Goal: Information Seeking & Learning: Find specific page/section

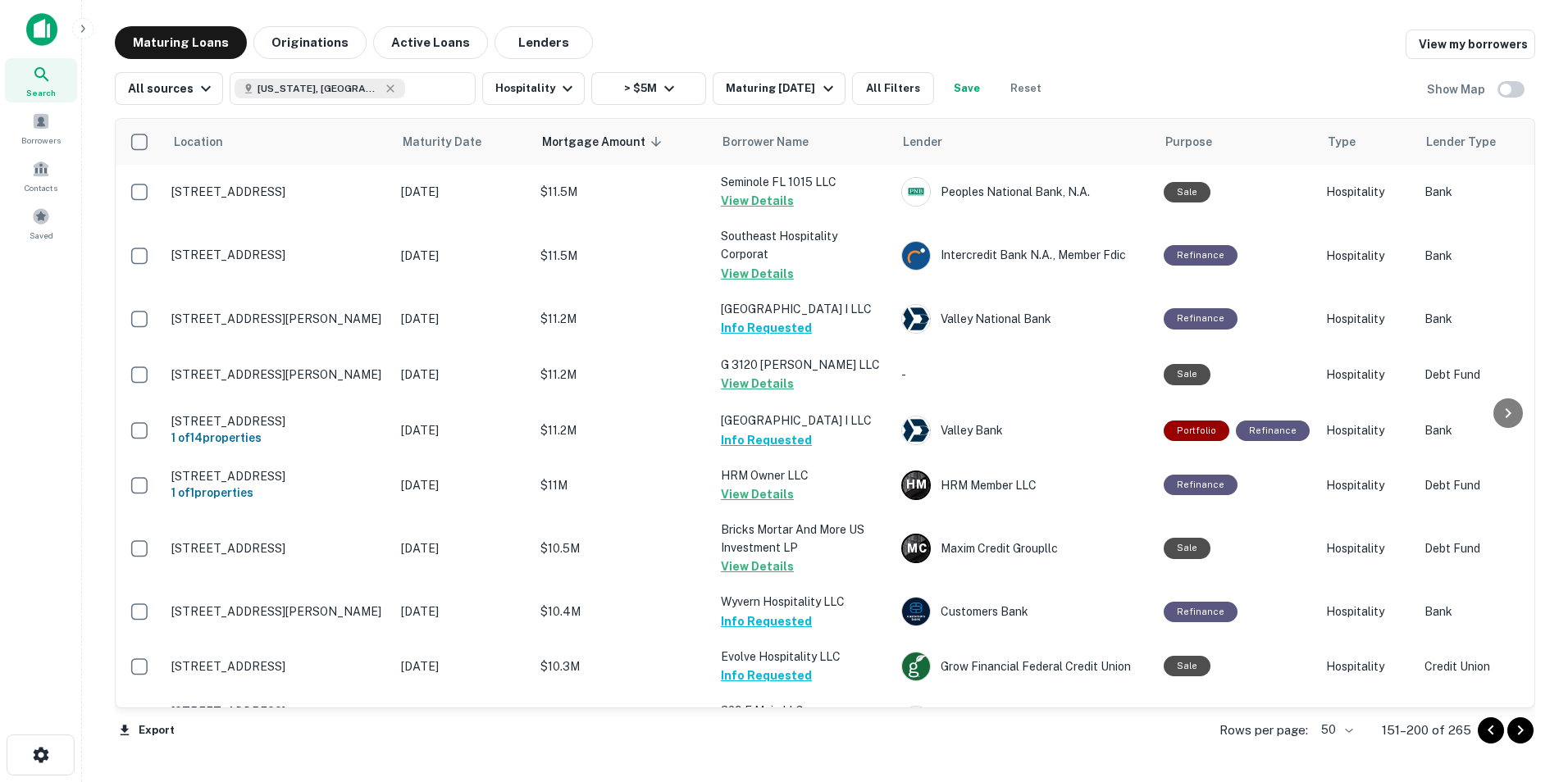
scroll to position [2378, 4]
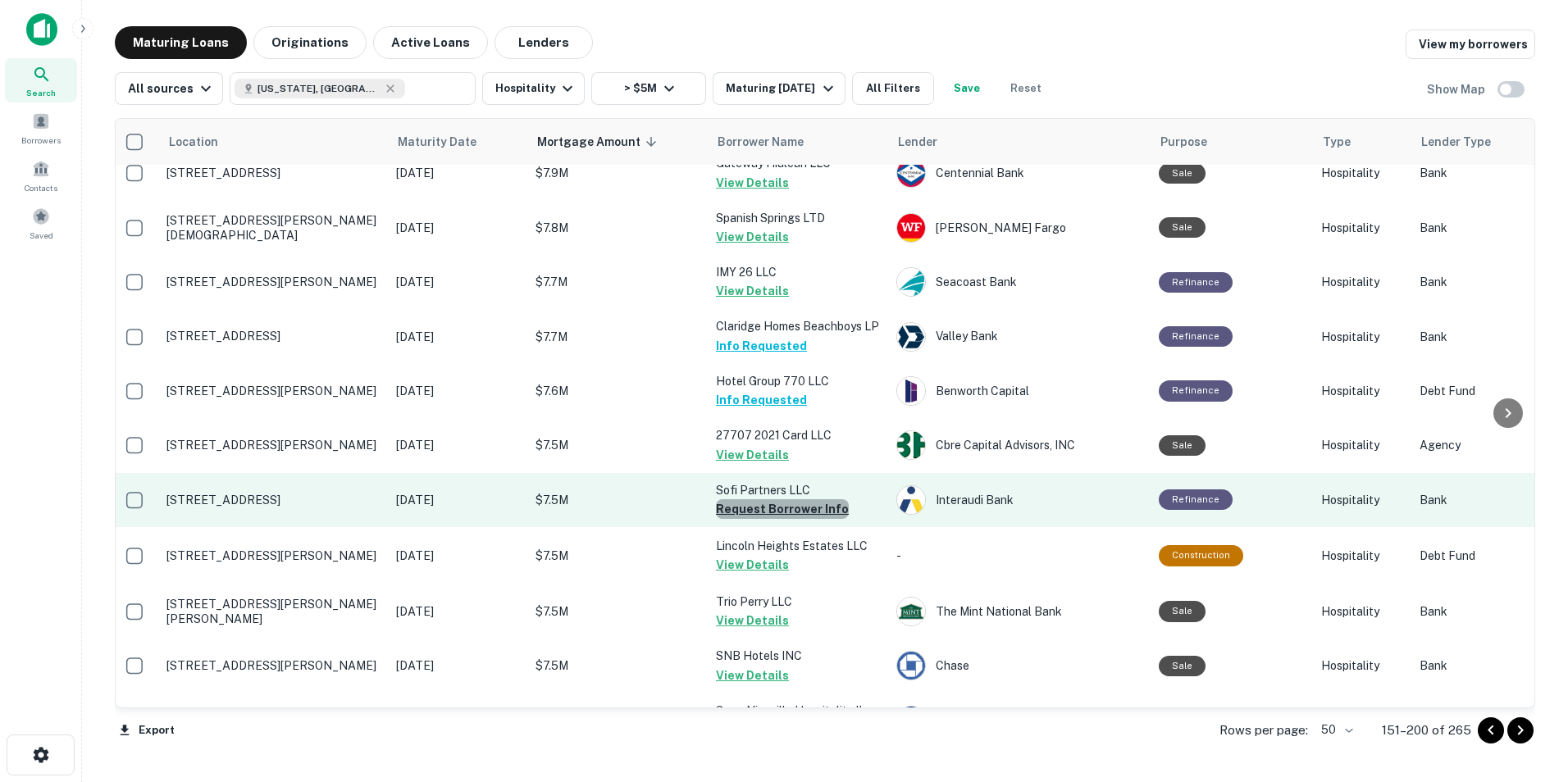
click at [788, 499] on button "Request Borrower Info" at bounding box center [782, 509] width 133 height 20
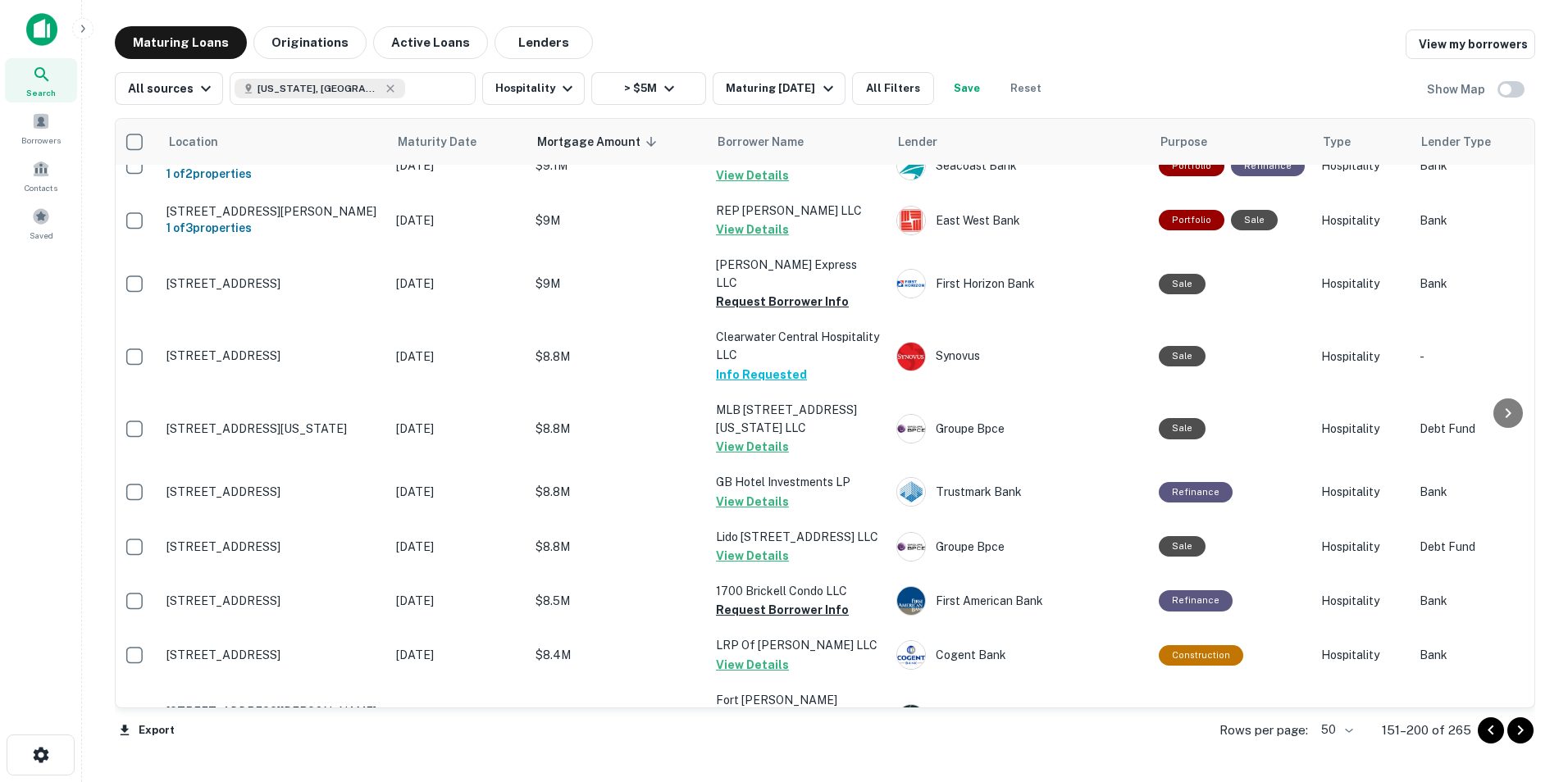
scroll to position [1408, 4]
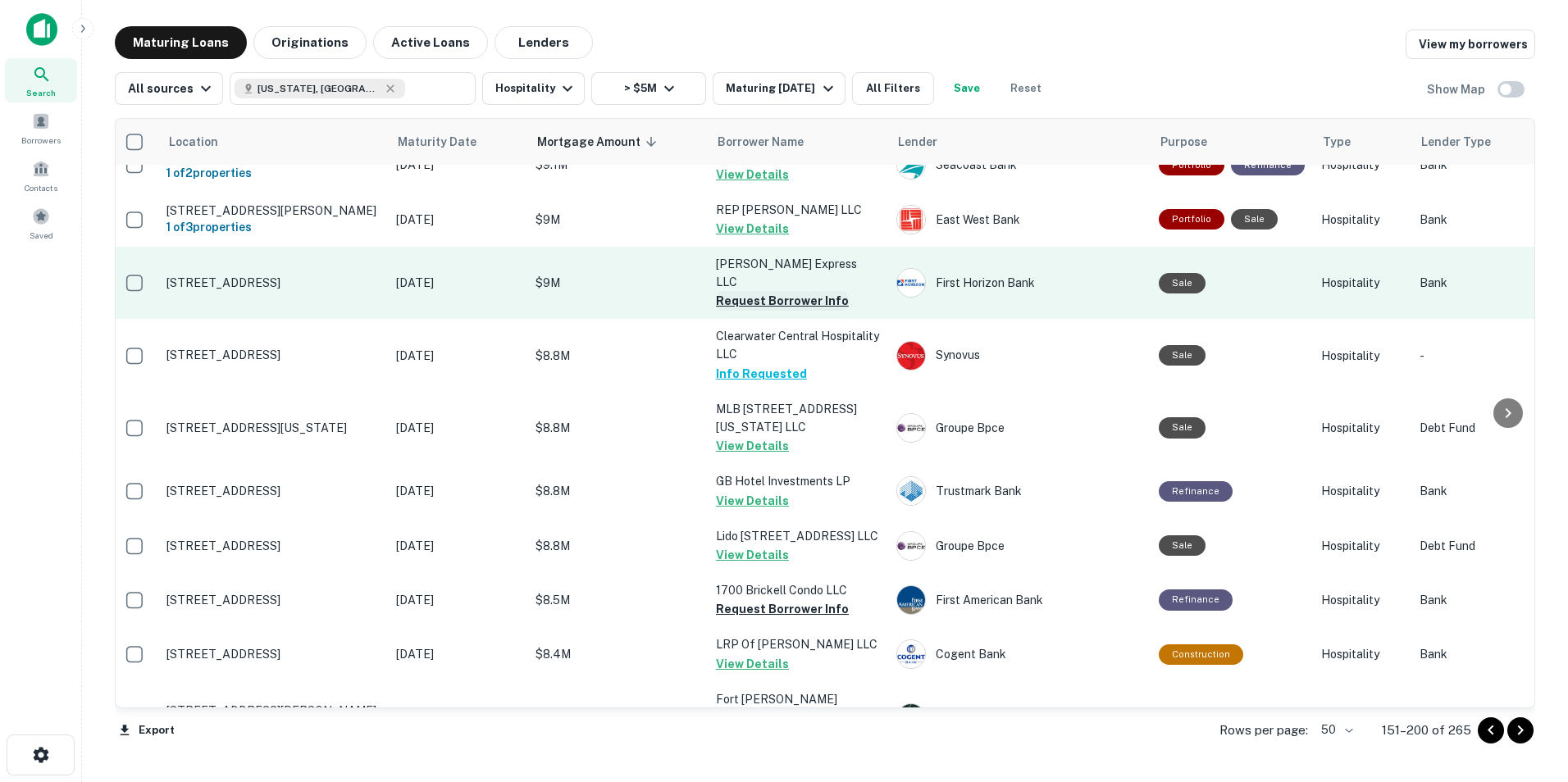
click at [797, 291] on button "Request Borrower Info" at bounding box center [782, 301] width 133 height 20
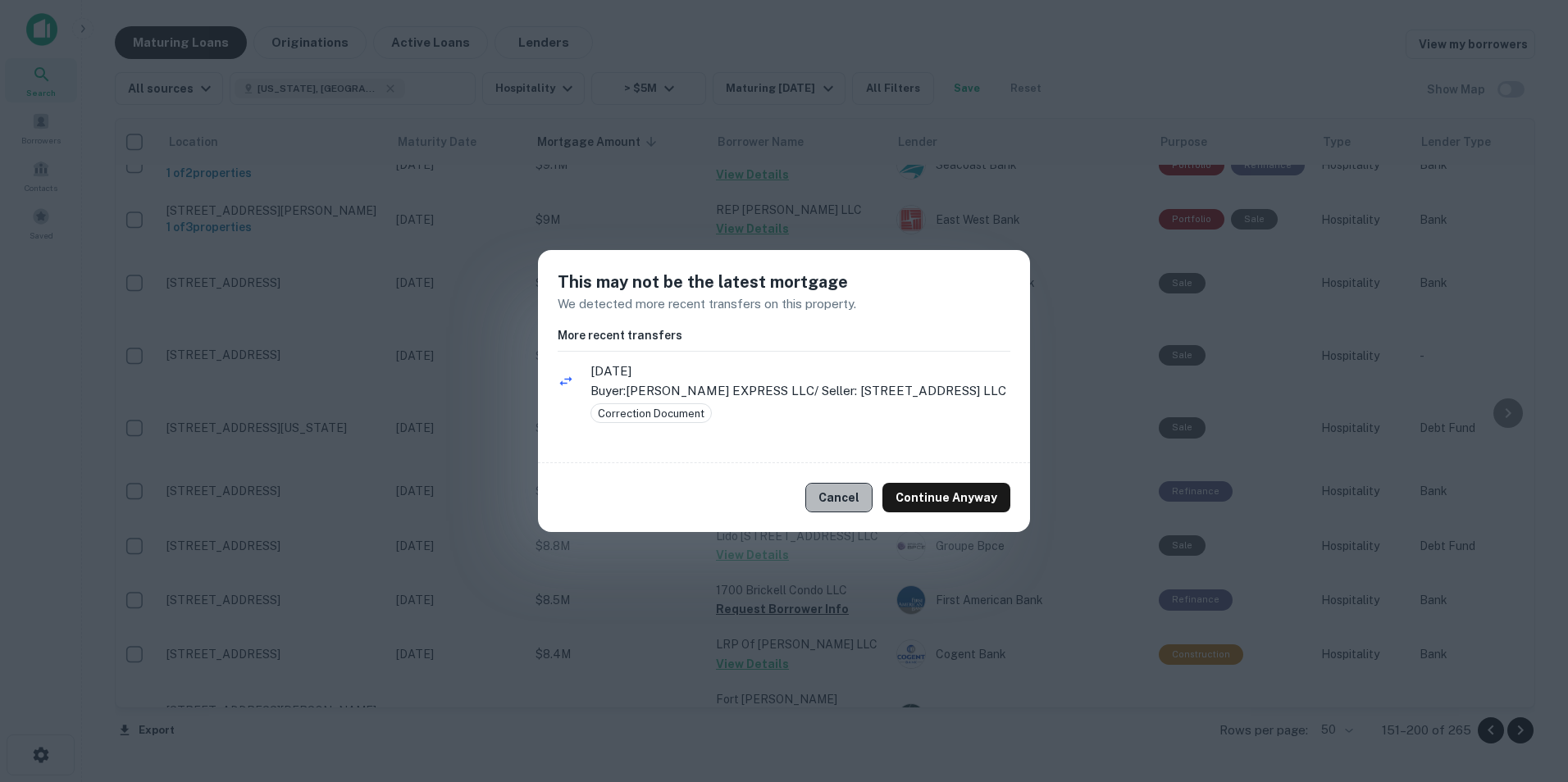
click at [858, 491] on button "Cancel" at bounding box center [839, 497] width 67 height 30
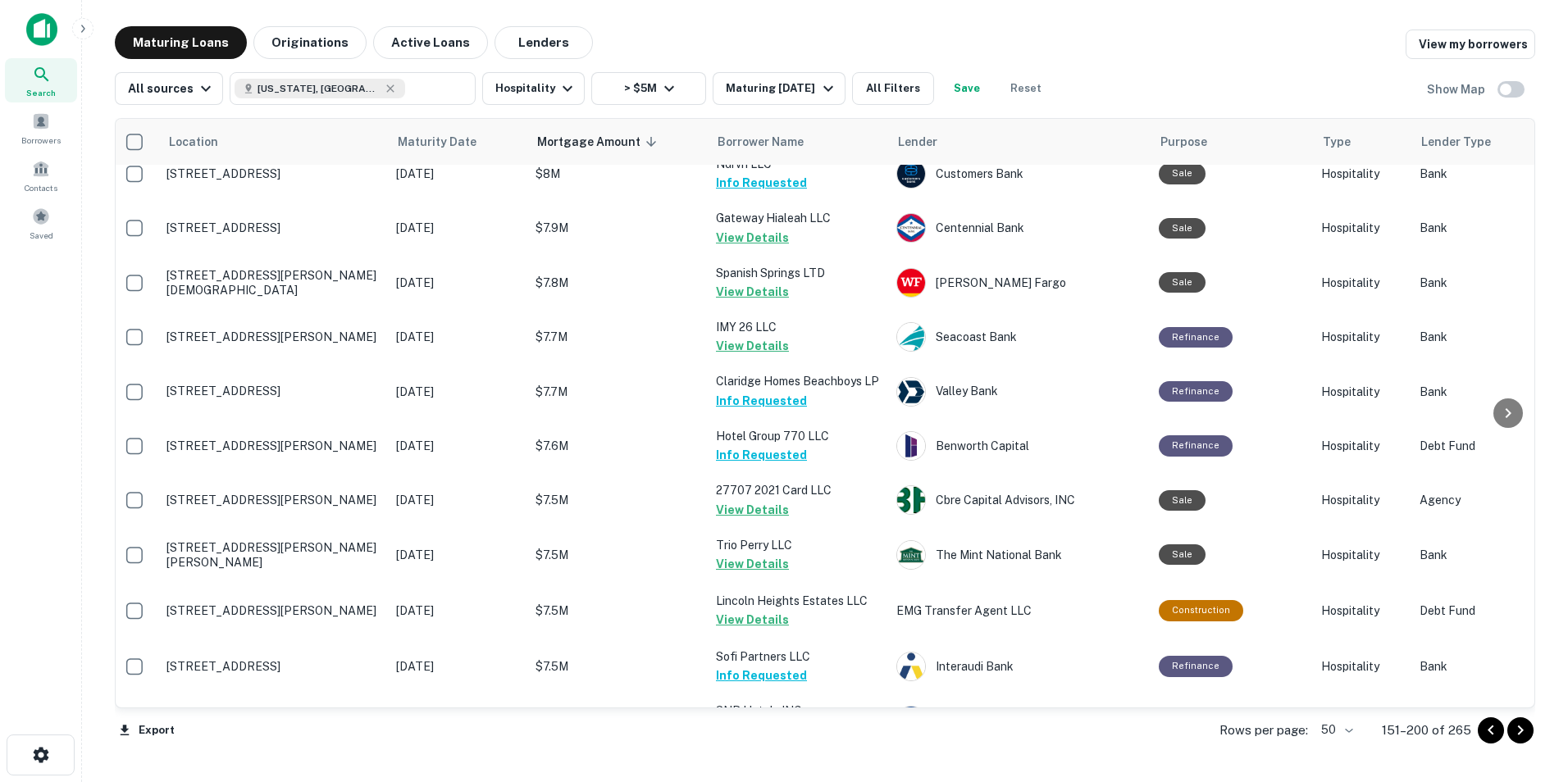
scroll to position [2378, 4]
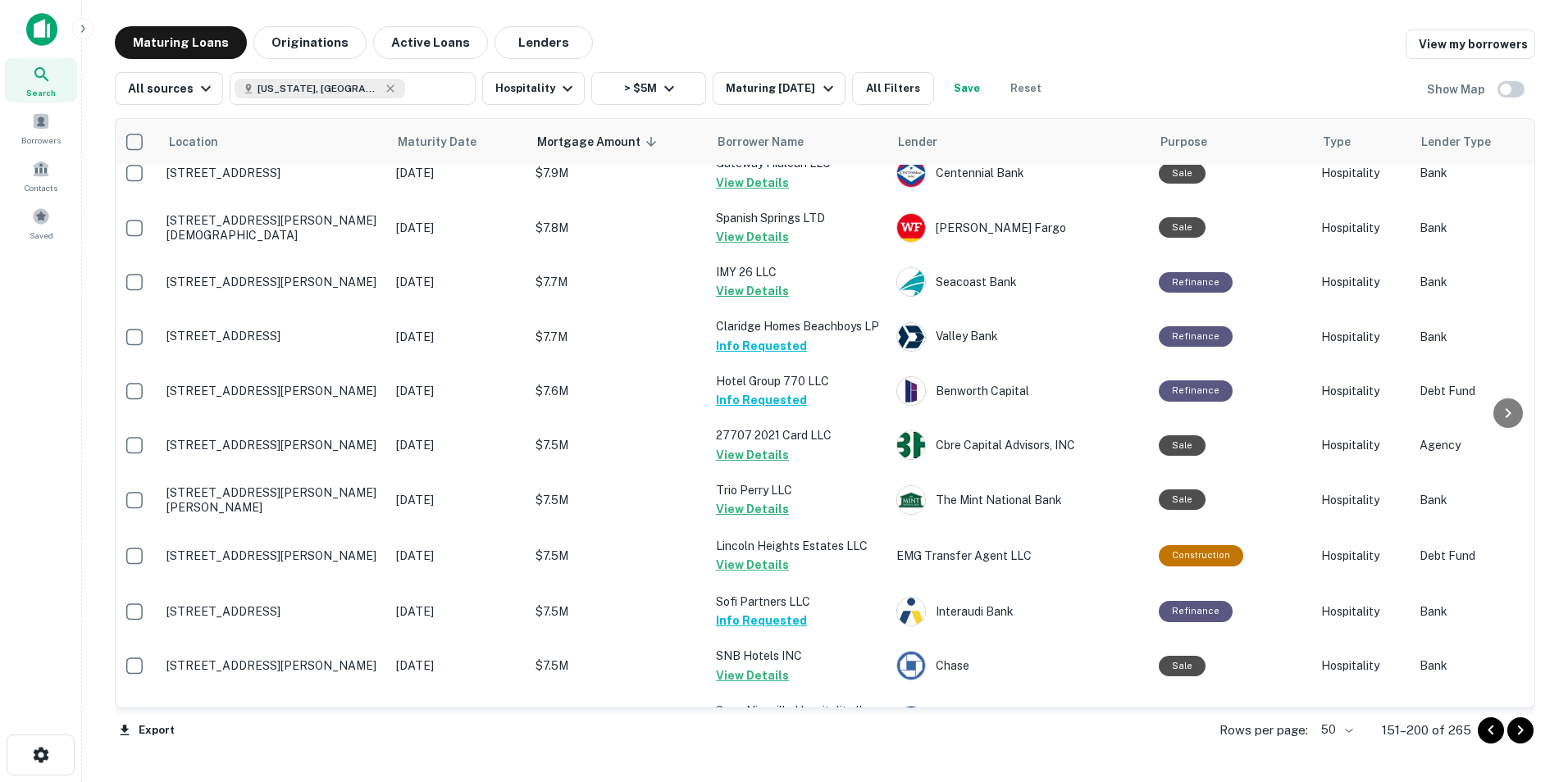
click at [1520, 739] on icon "Go to next page" at bounding box center [1520, 731] width 20 height 20
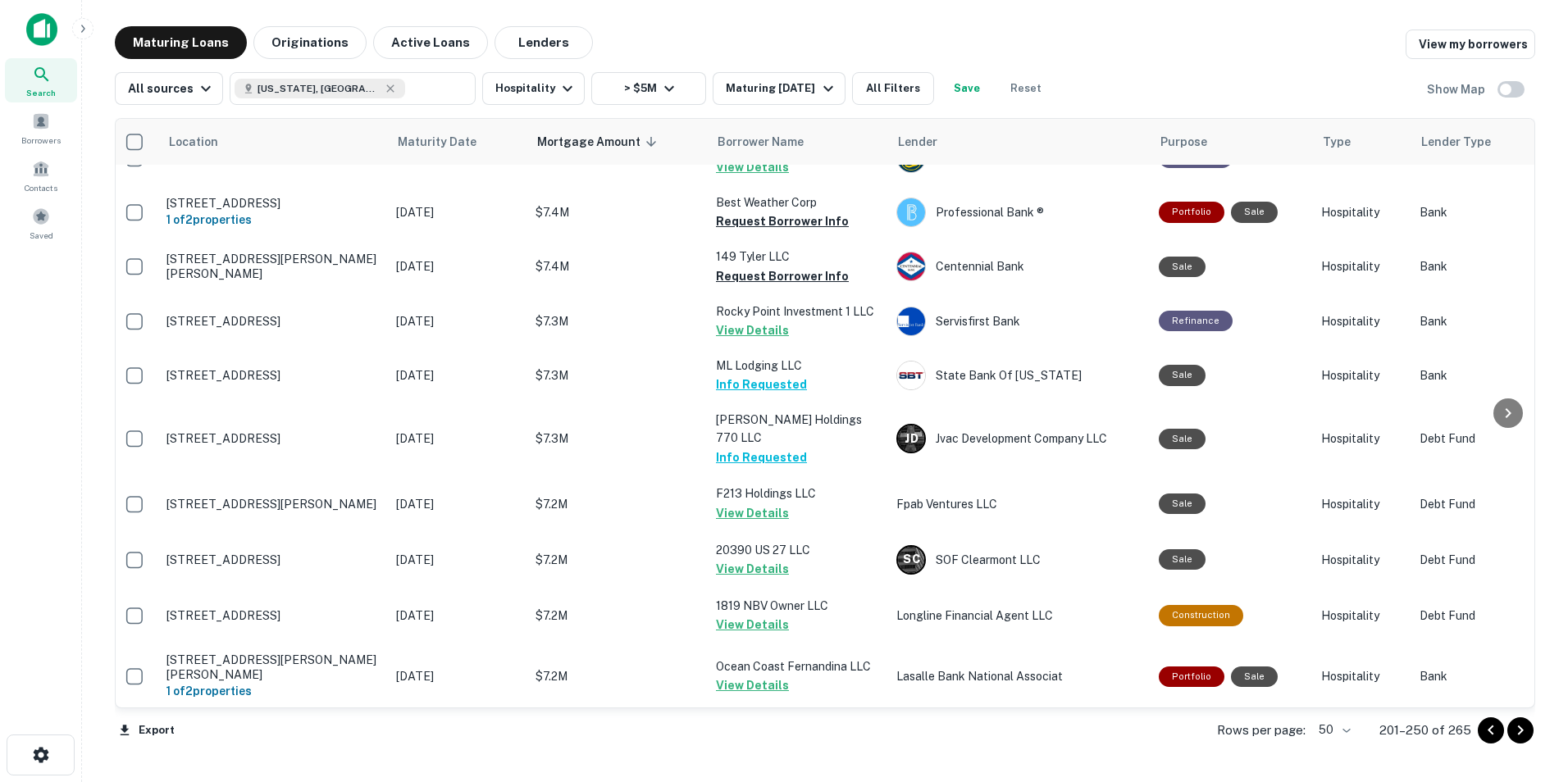
scroll to position [0, 4]
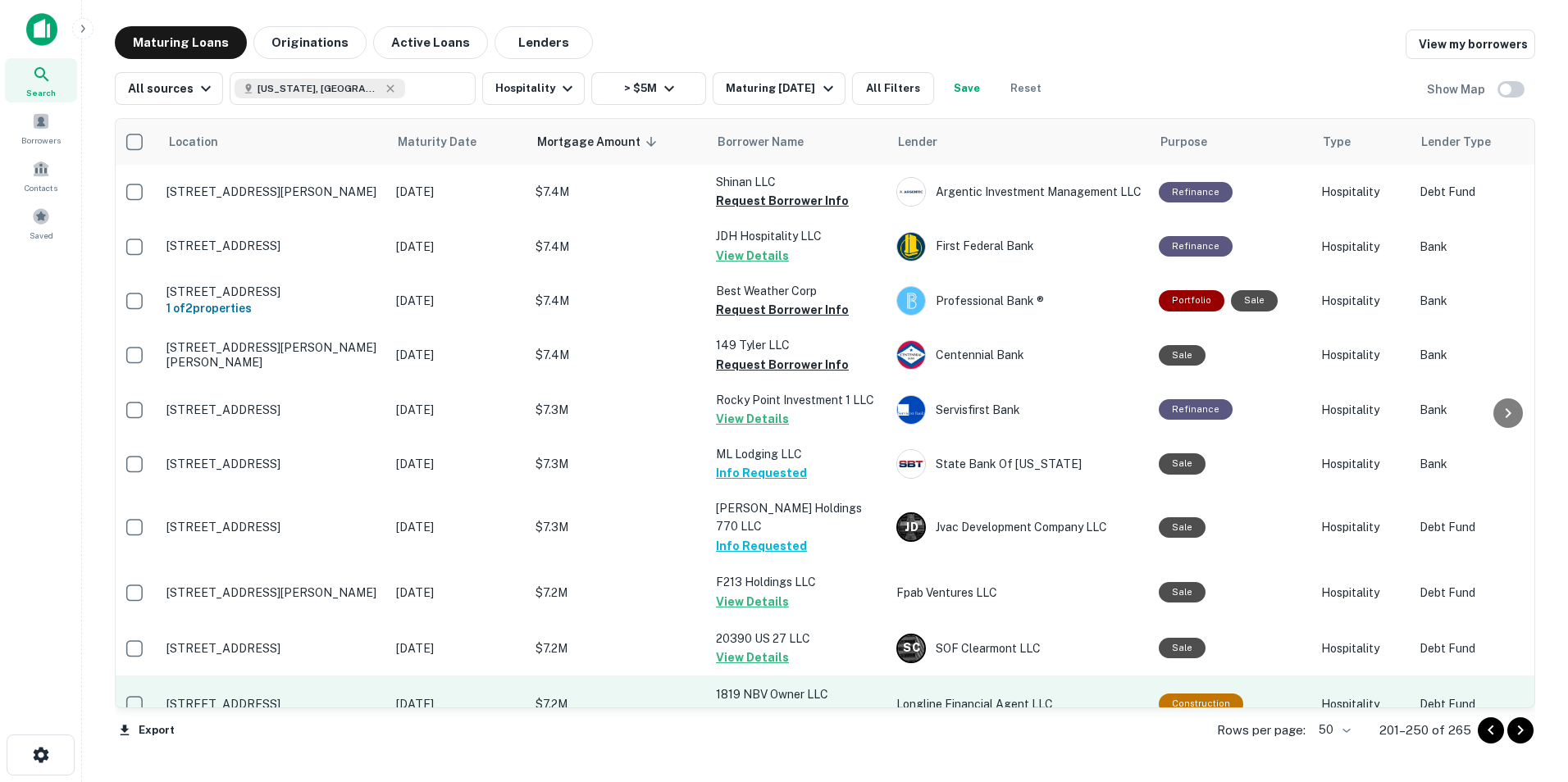
click at [858, 675] on td "1819 NBV Owner LLC View Details" at bounding box center [797, 704] width 181 height 57
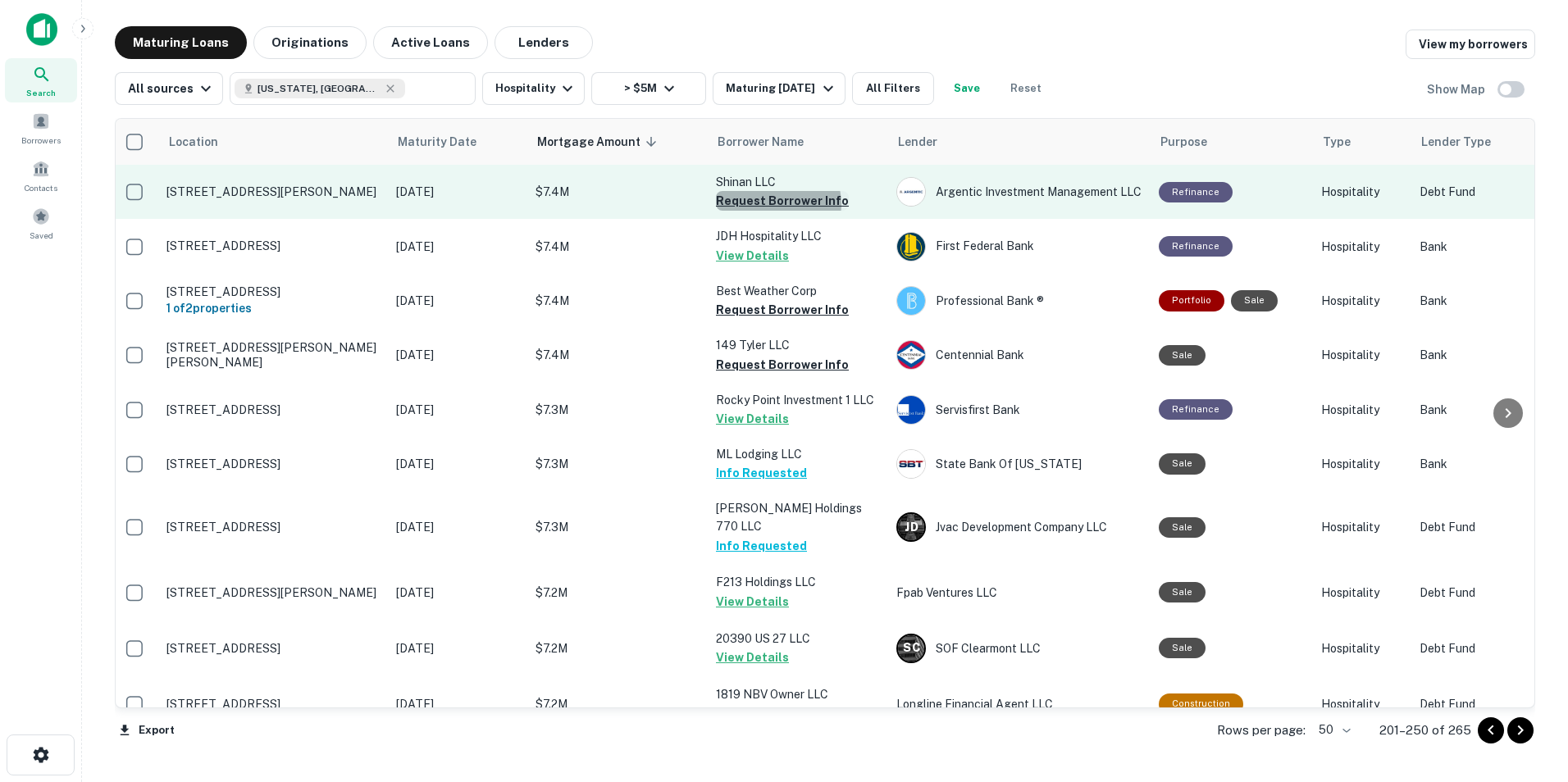
click at [777, 203] on button "Request Borrower Info" at bounding box center [782, 201] width 133 height 20
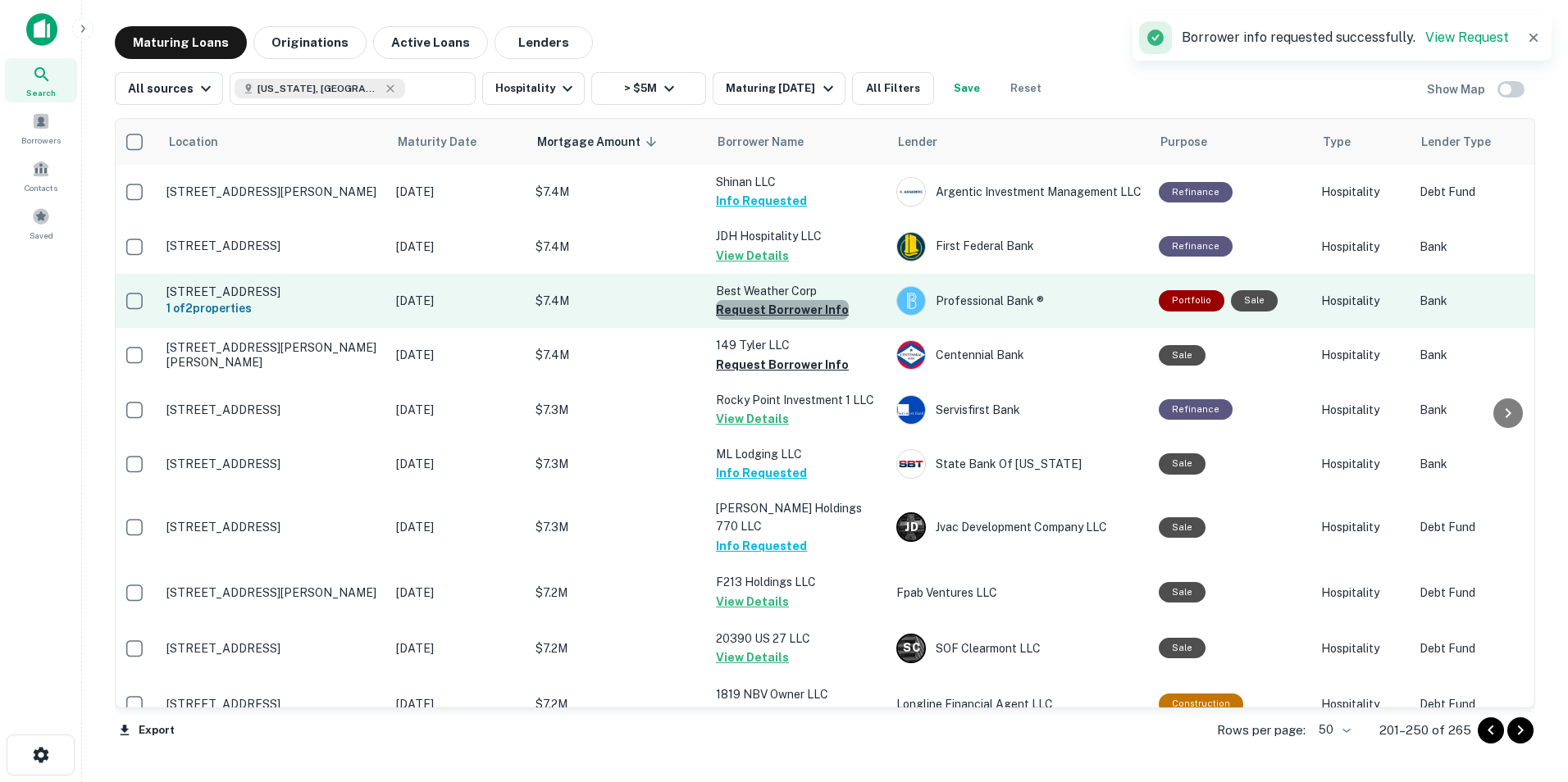
click at [784, 312] on button "Request Borrower Info" at bounding box center [782, 310] width 133 height 20
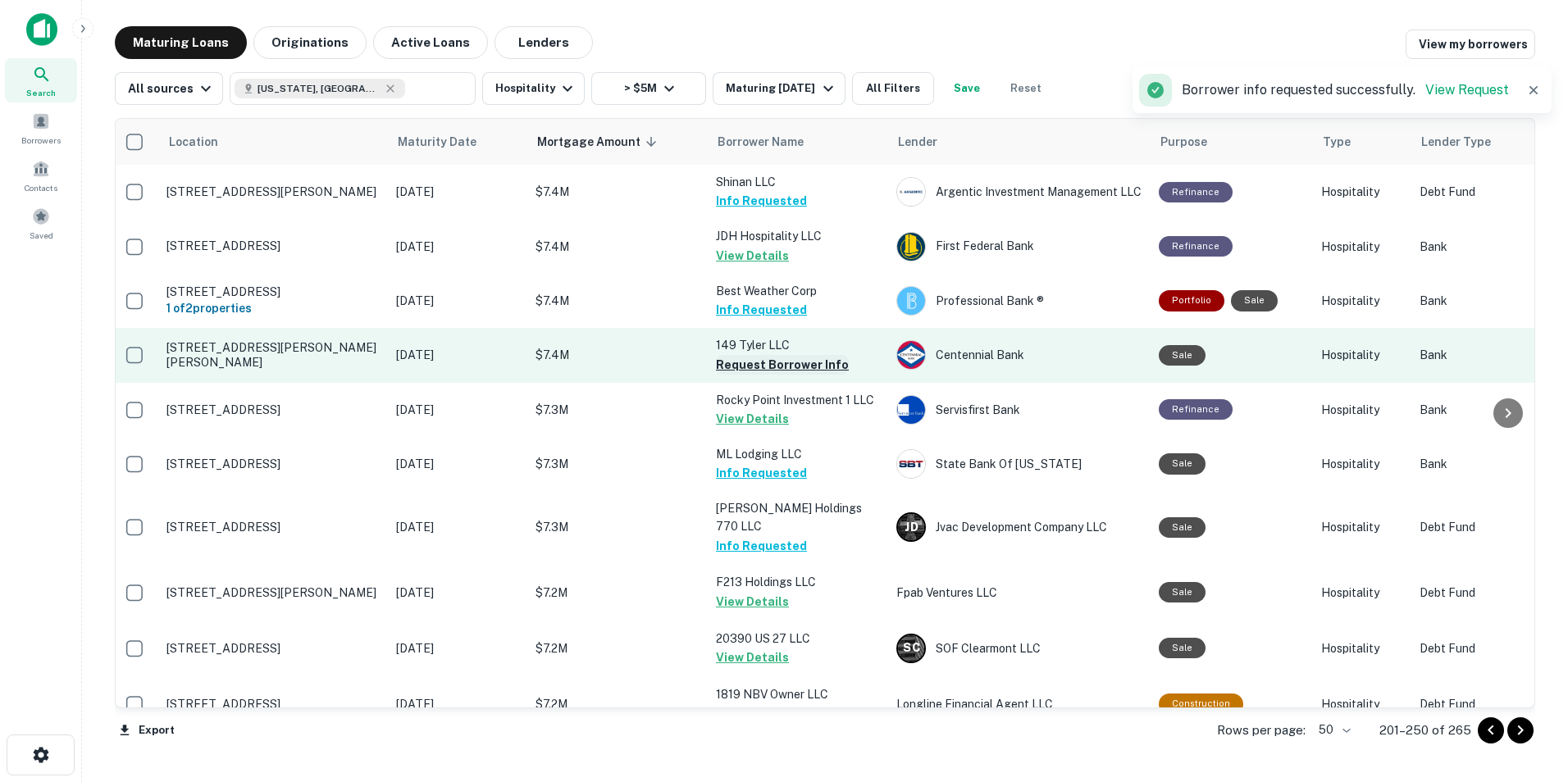
click at [780, 370] on button "Request Borrower Info" at bounding box center [782, 365] width 133 height 20
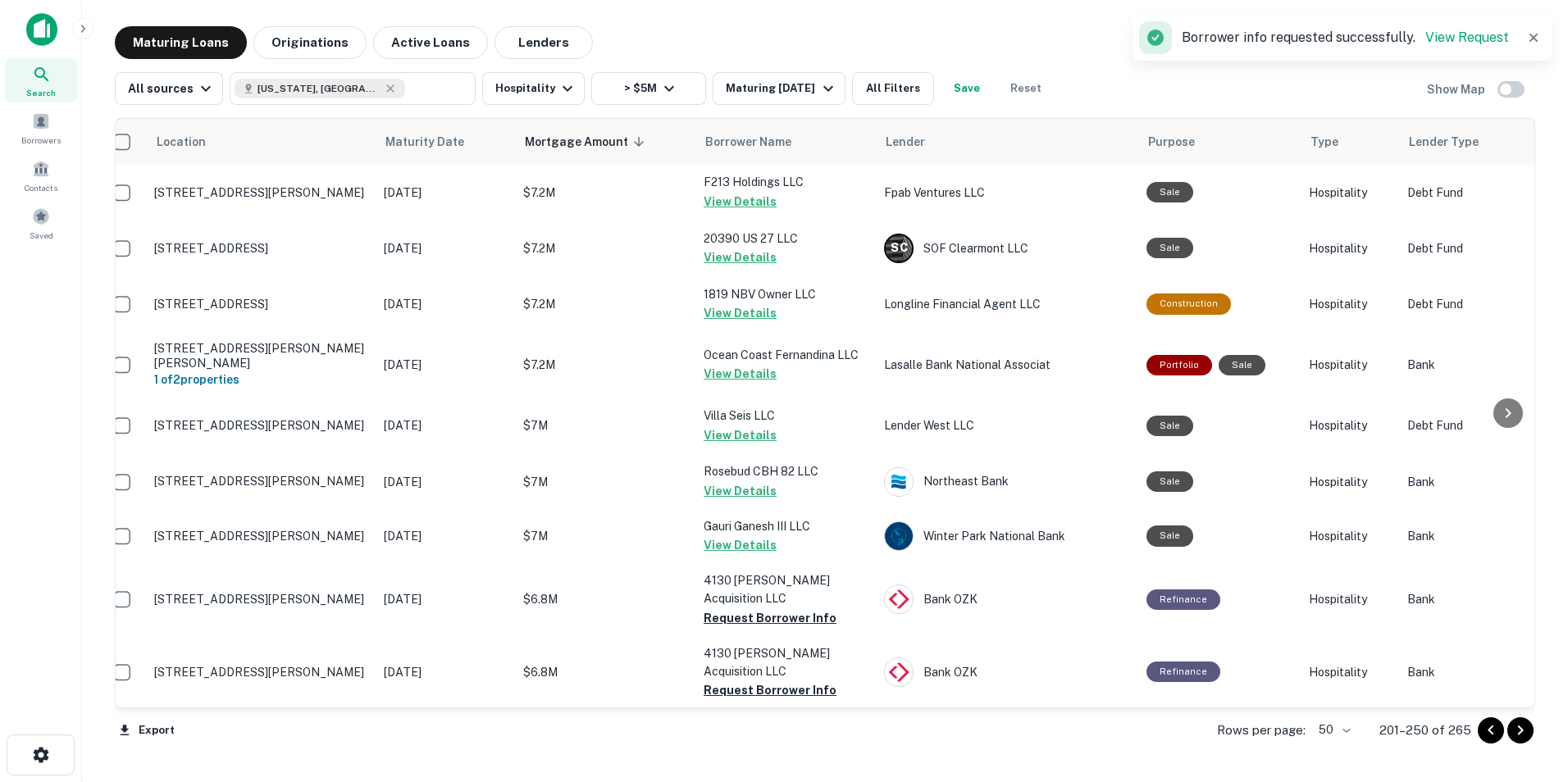
scroll to position [402, 17]
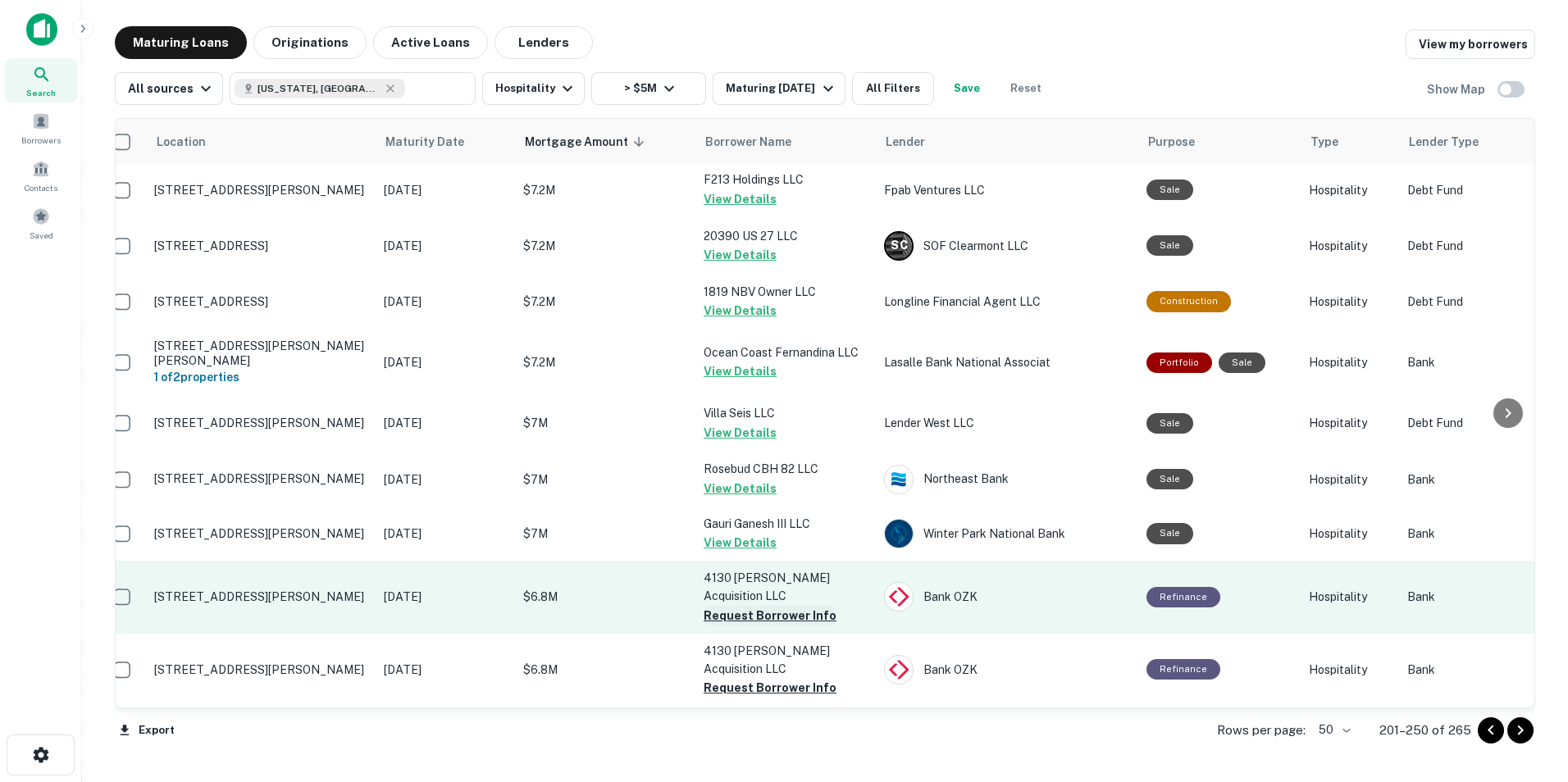
click at [776, 606] on button "Request Borrower Info" at bounding box center [770, 616] width 133 height 20
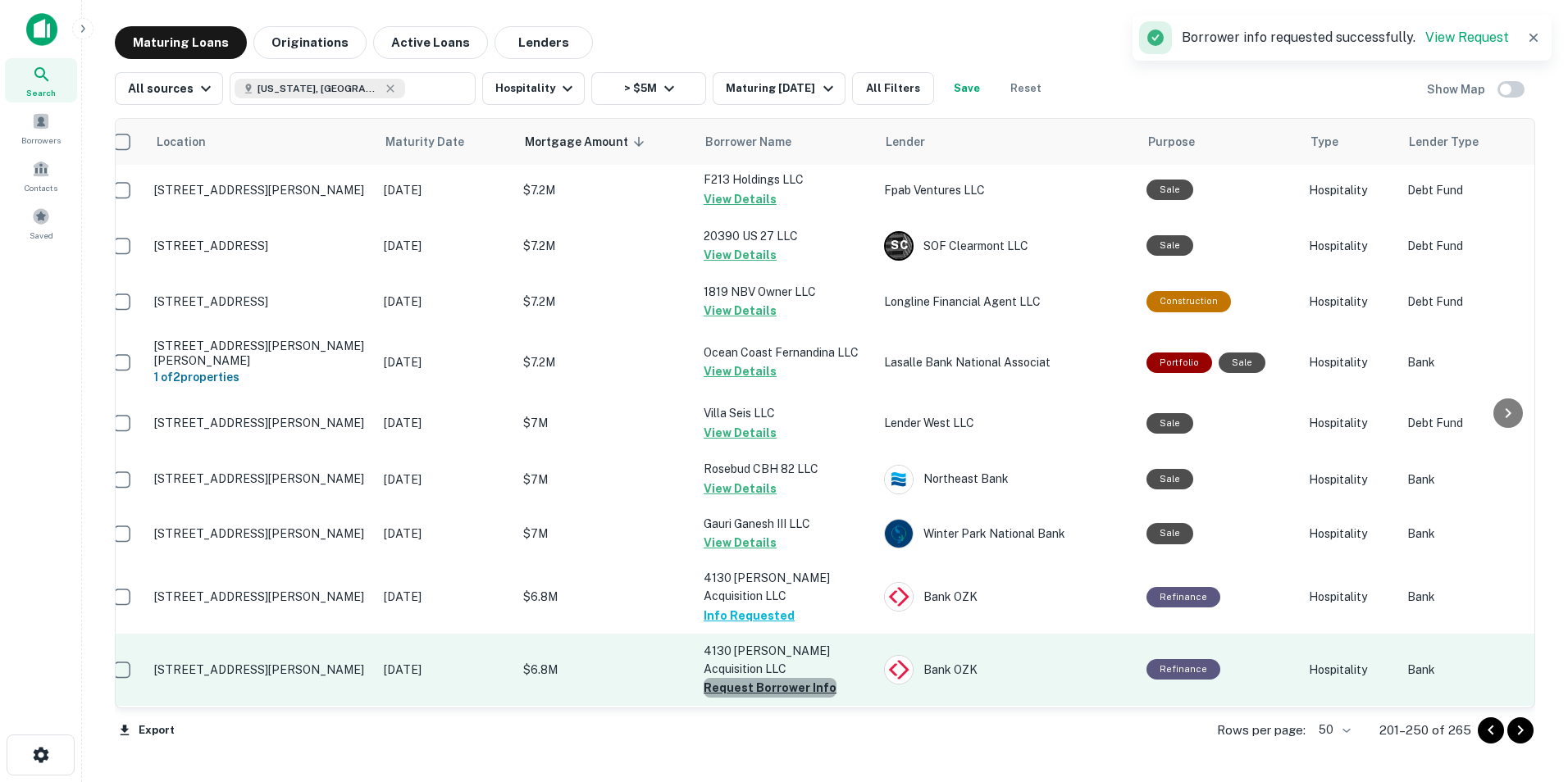
click at [773, 678] on button "Request Borrower Info" at bounding box center [770, 688] width 133 height 20
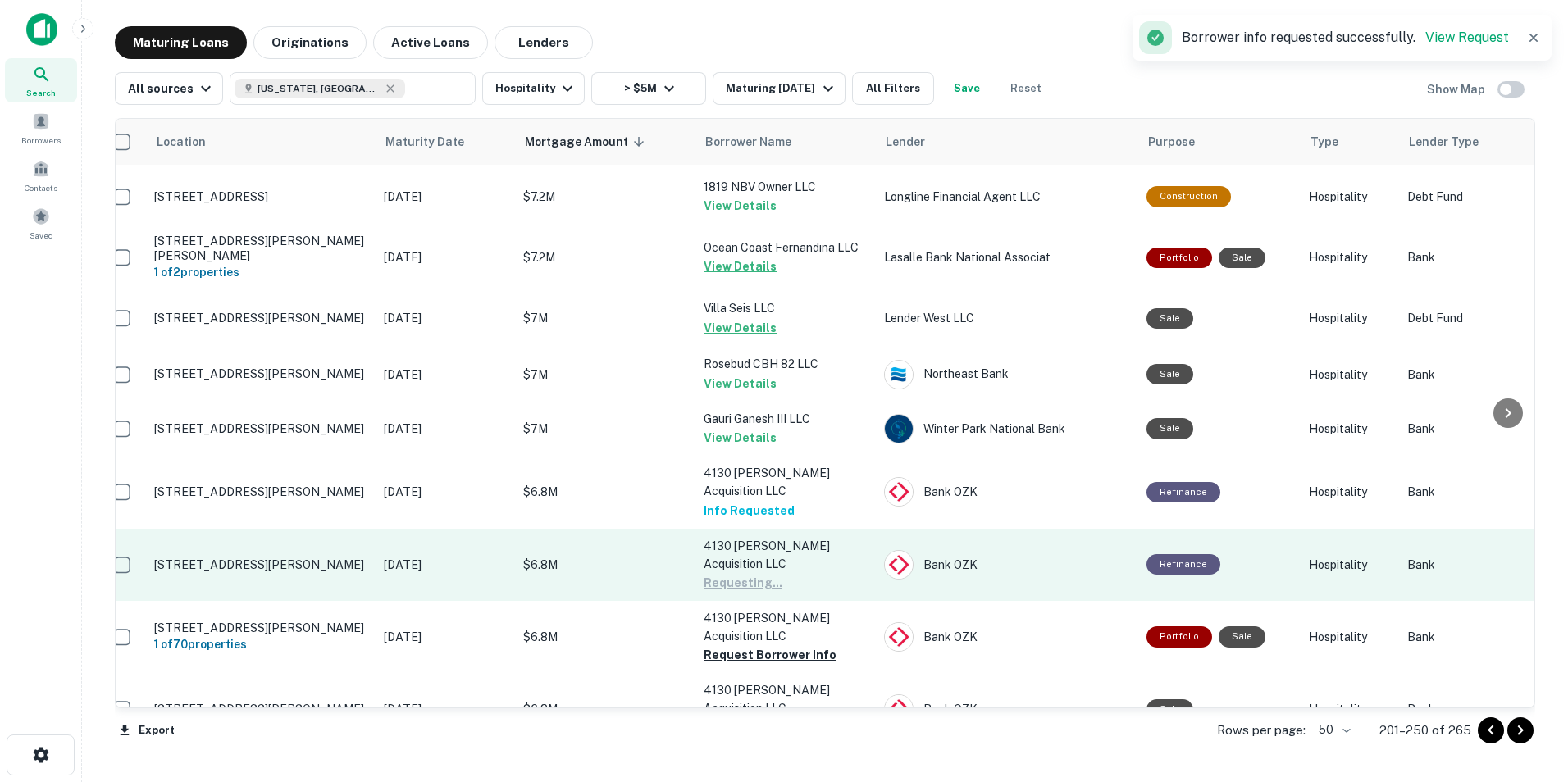
scroll to position [508, 17]
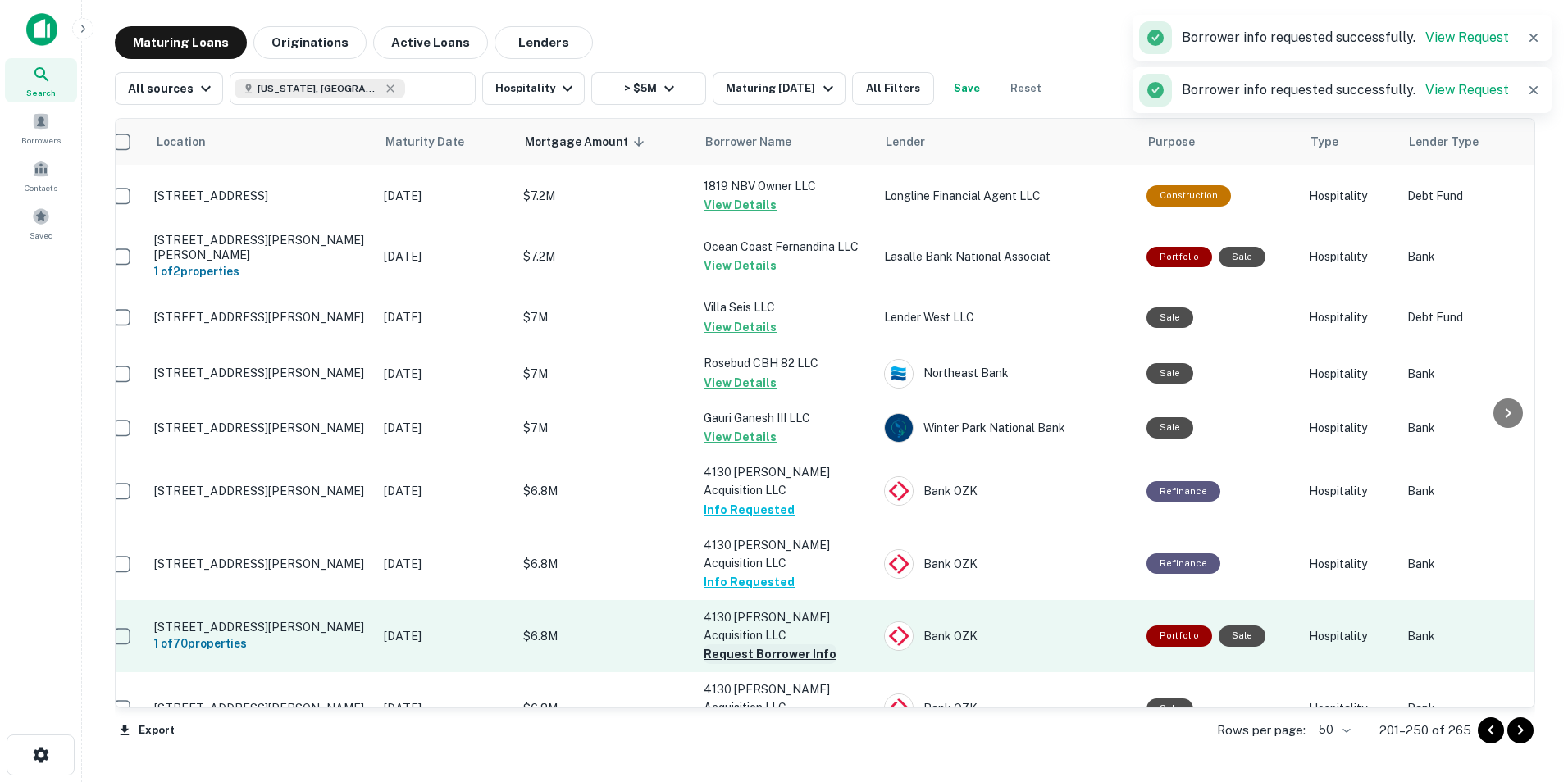
click at [766, 645] on button "Request Borrower Info" at bounding box center [770, 655] width 133 height 20
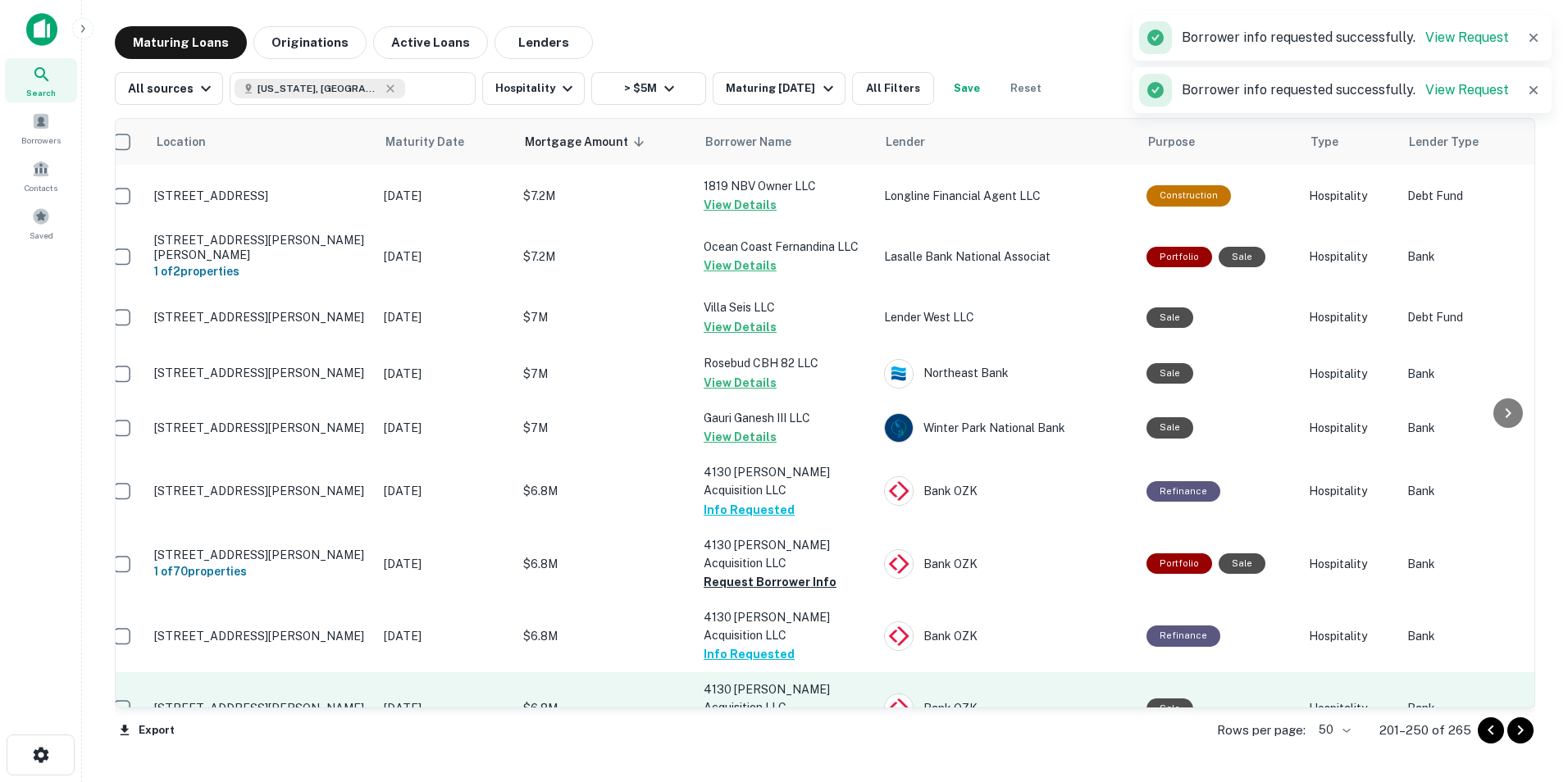
click at [766, 717] on button "Request Borrower Info" at bounding box center [770, 727] width 133 height 20
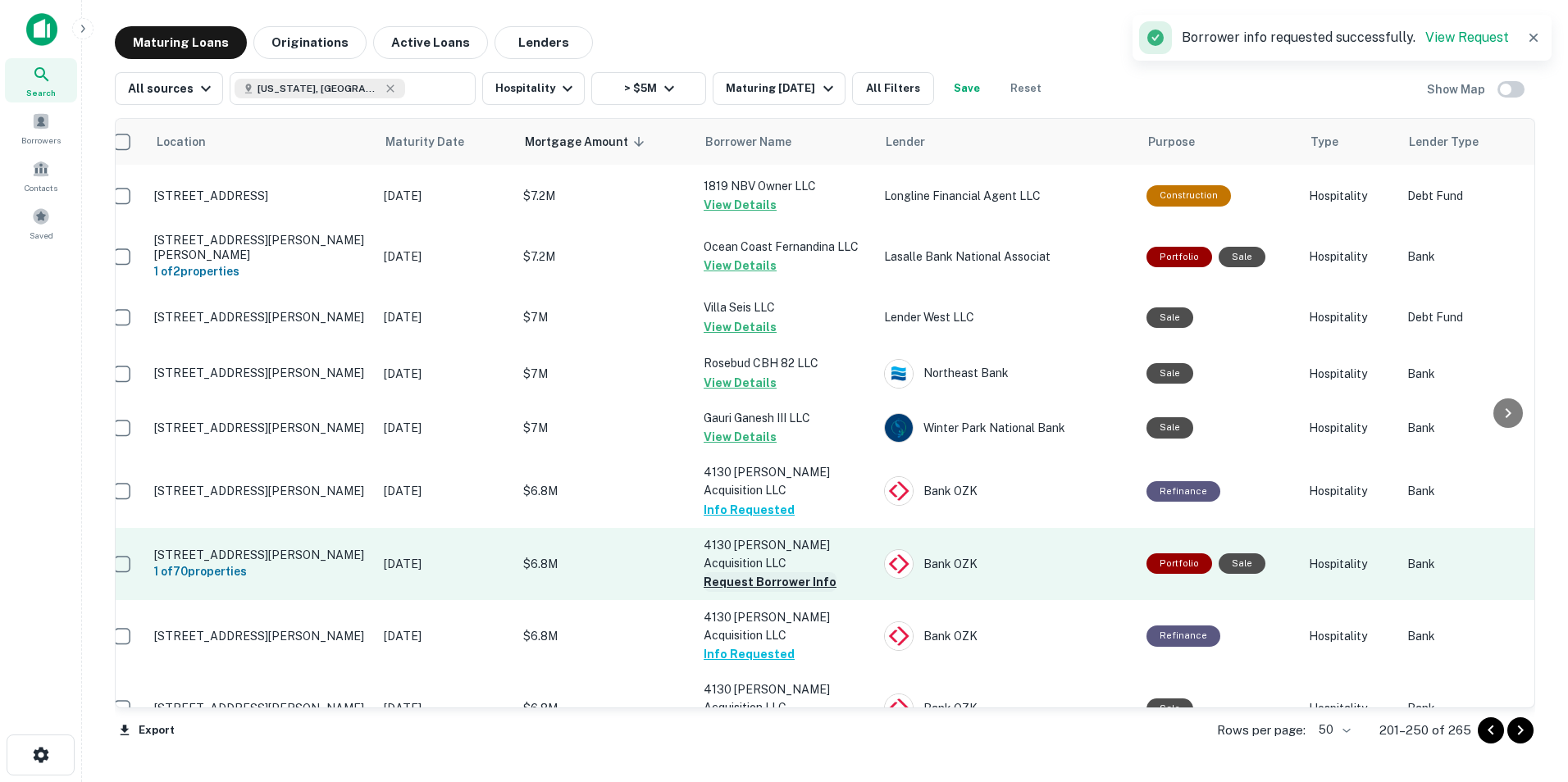
click at [751, 572] on button "Request Borrower Info" at bounding box center [770, 582] width 133 height 20
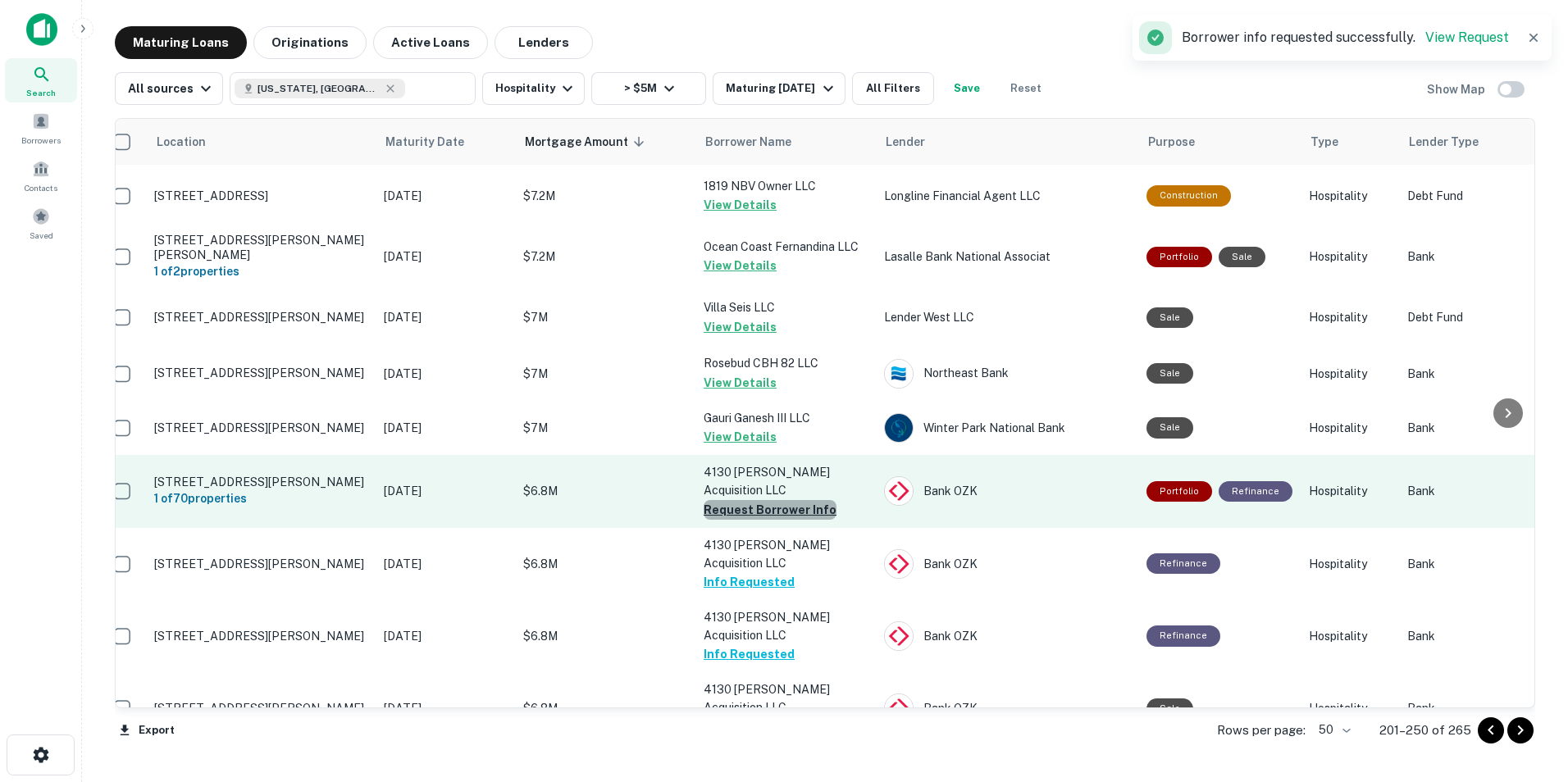
click at [785, 500] on button "Request Borrower Info" at bounding box center [770, 510] width 133 height 20
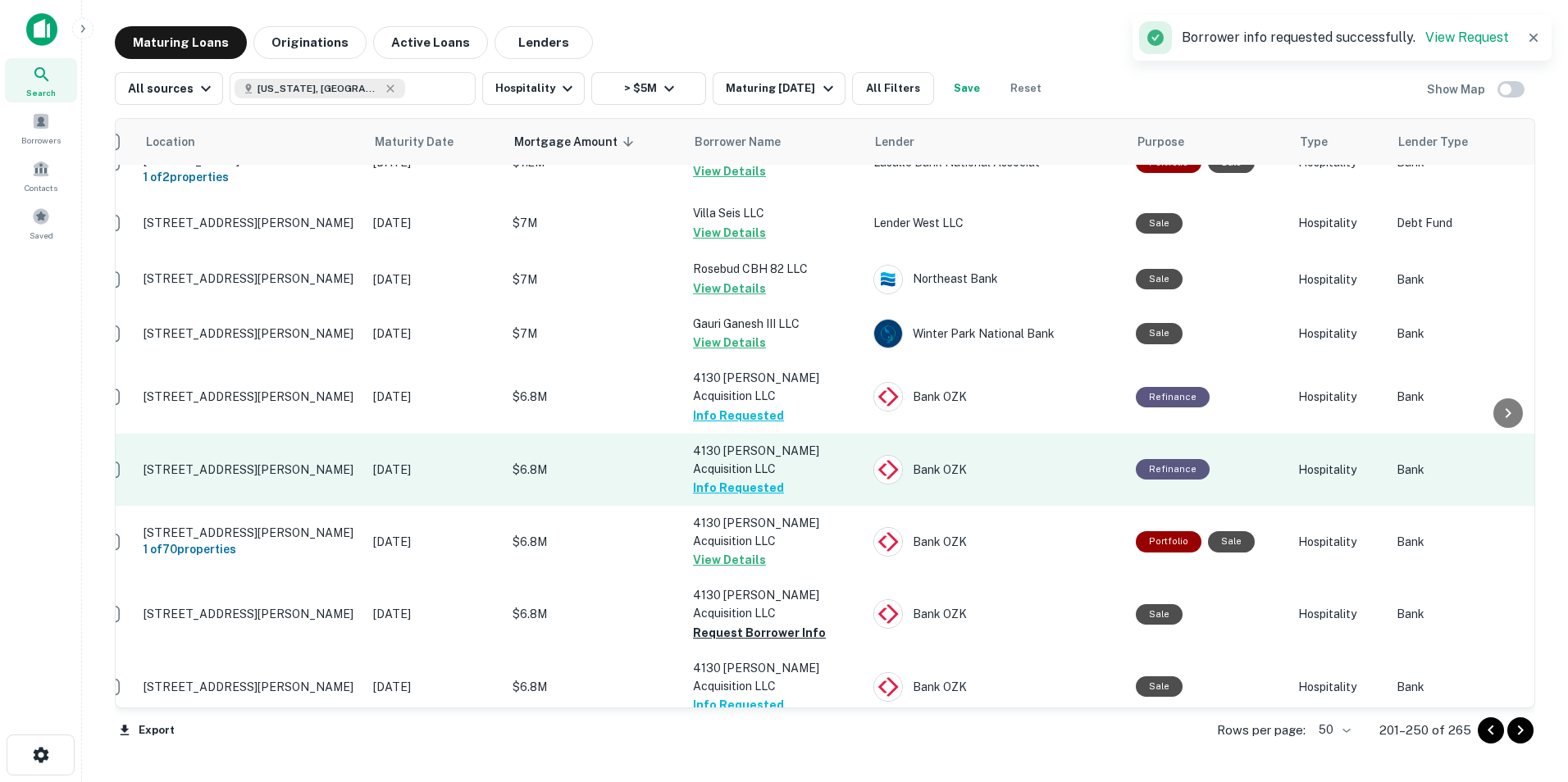
scroll to position [670, 28]
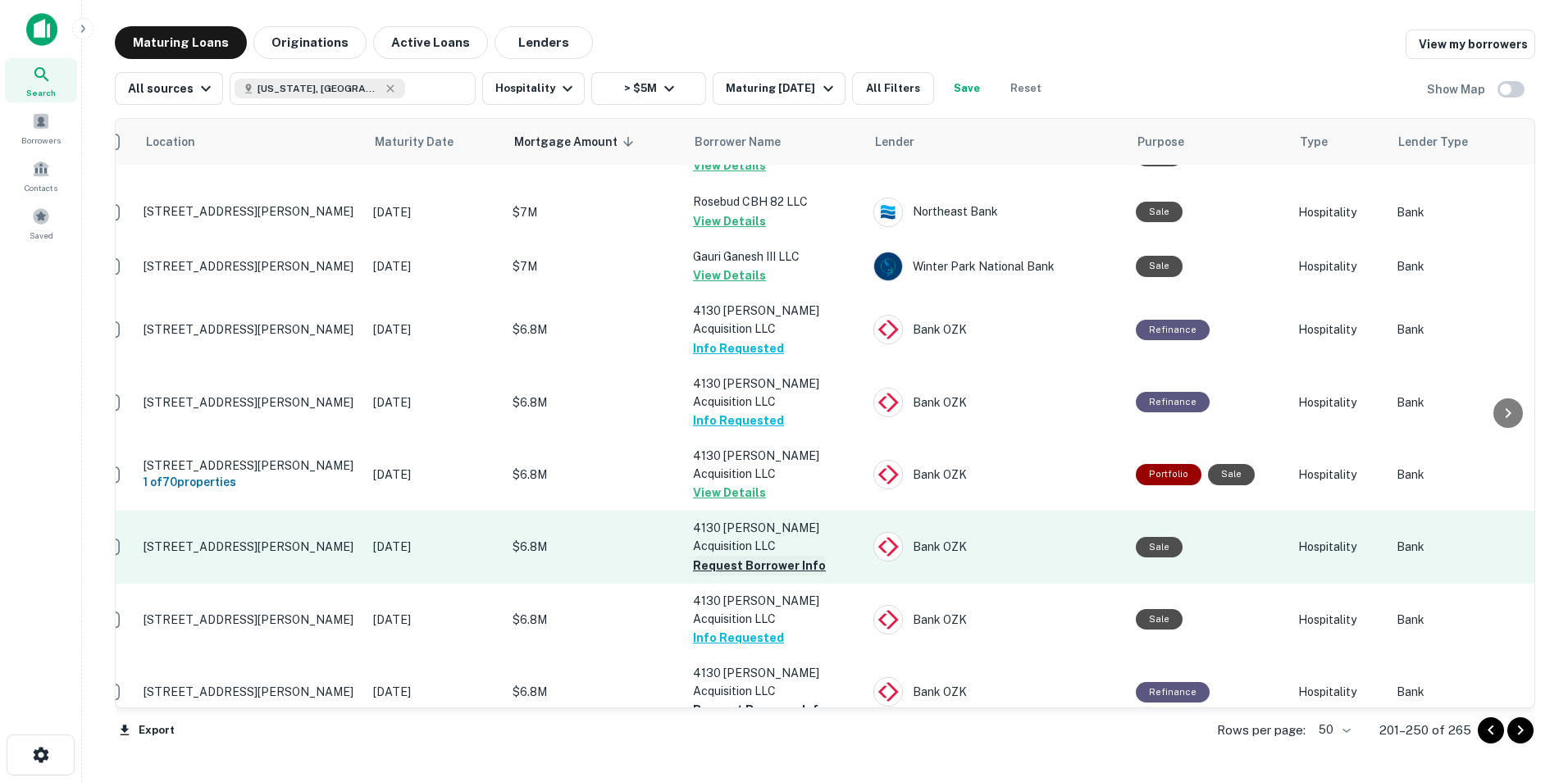
click at [747, 556] on button "Request Borrower Info" at bounding box center [760, 566] width 133 height 20
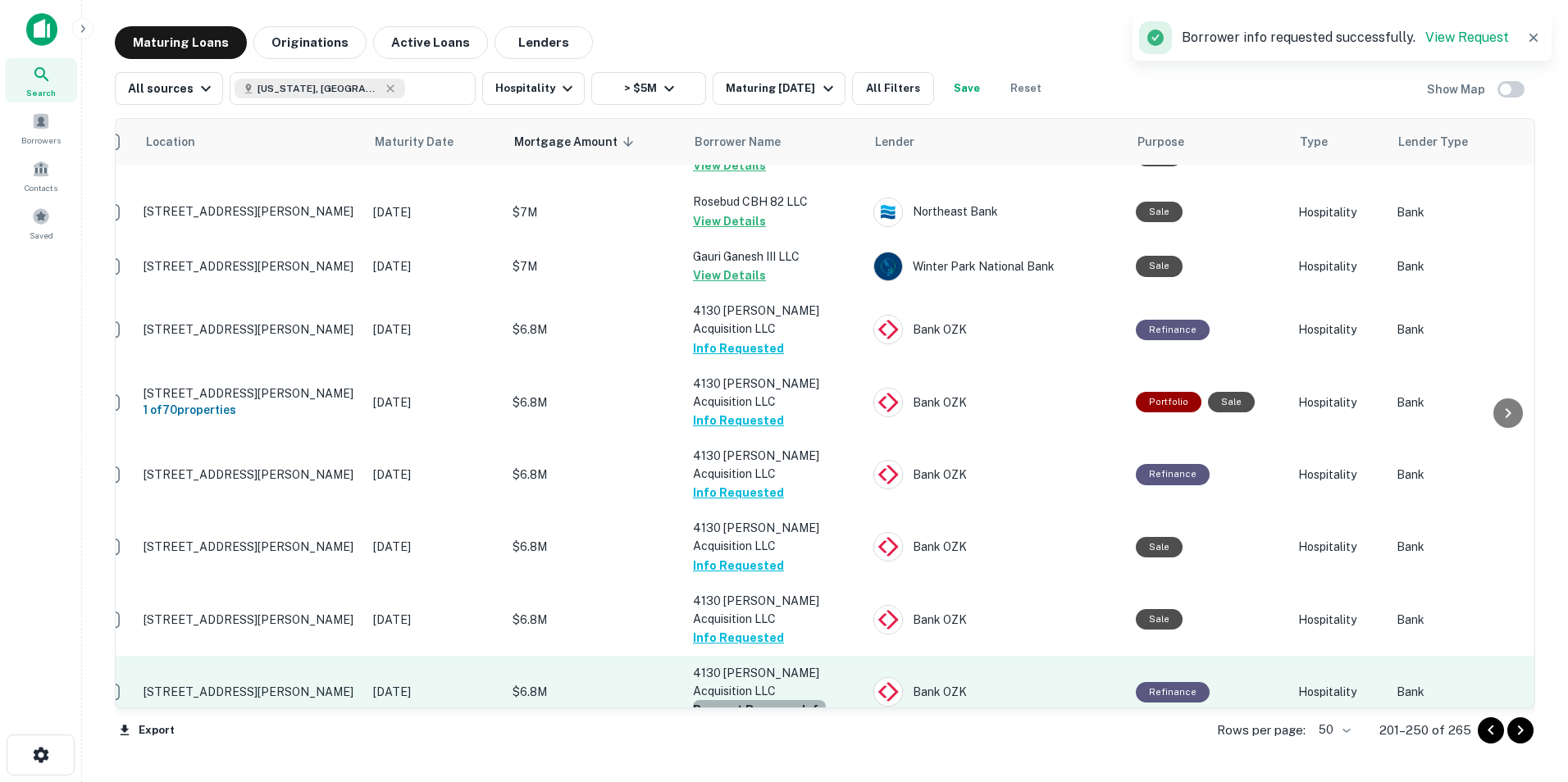
click at [761, 700] on button "Request Borrower Info" at bounding box center [760, 710] width 133 height 20
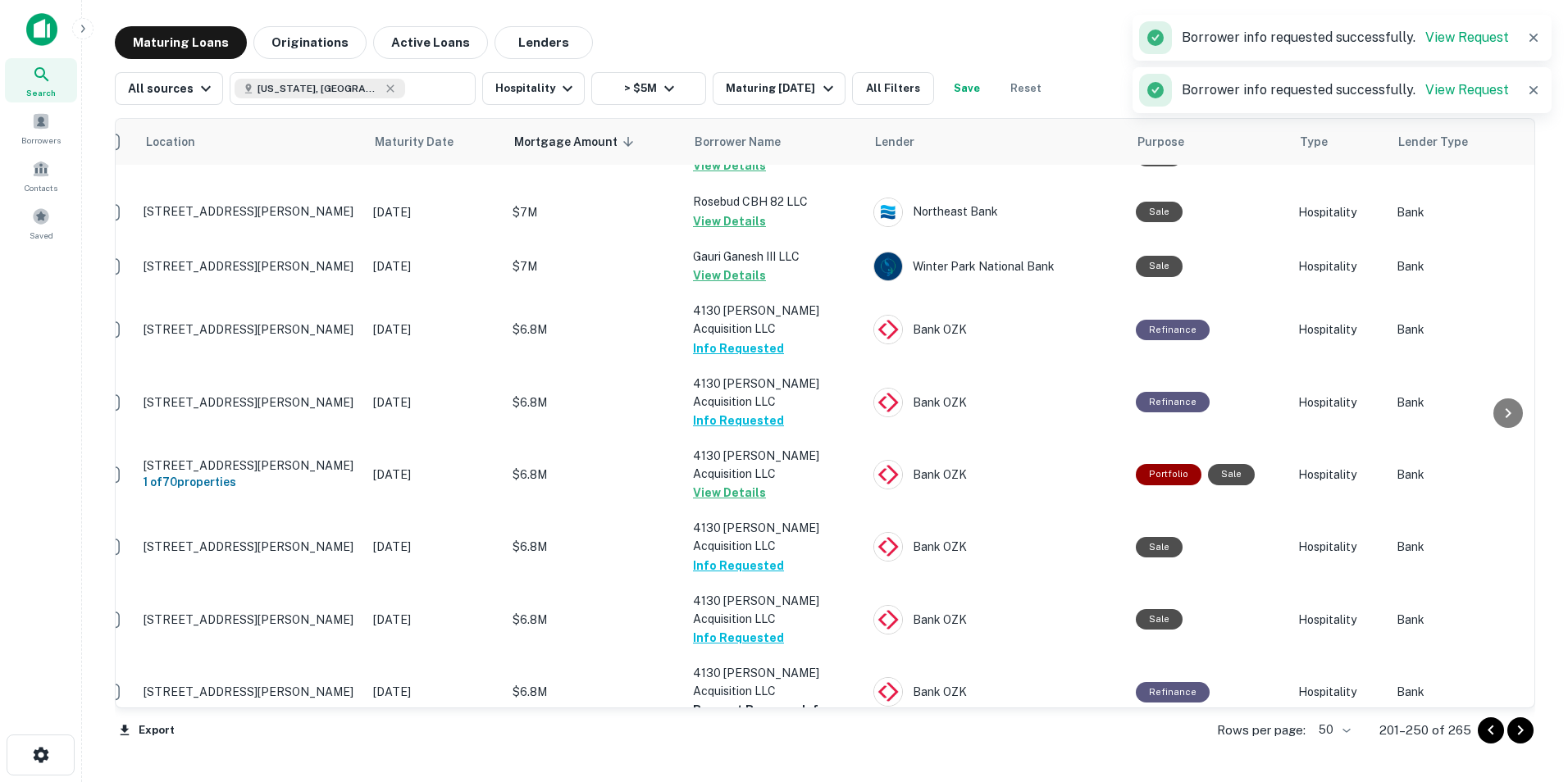
scroll to position [732, 28]
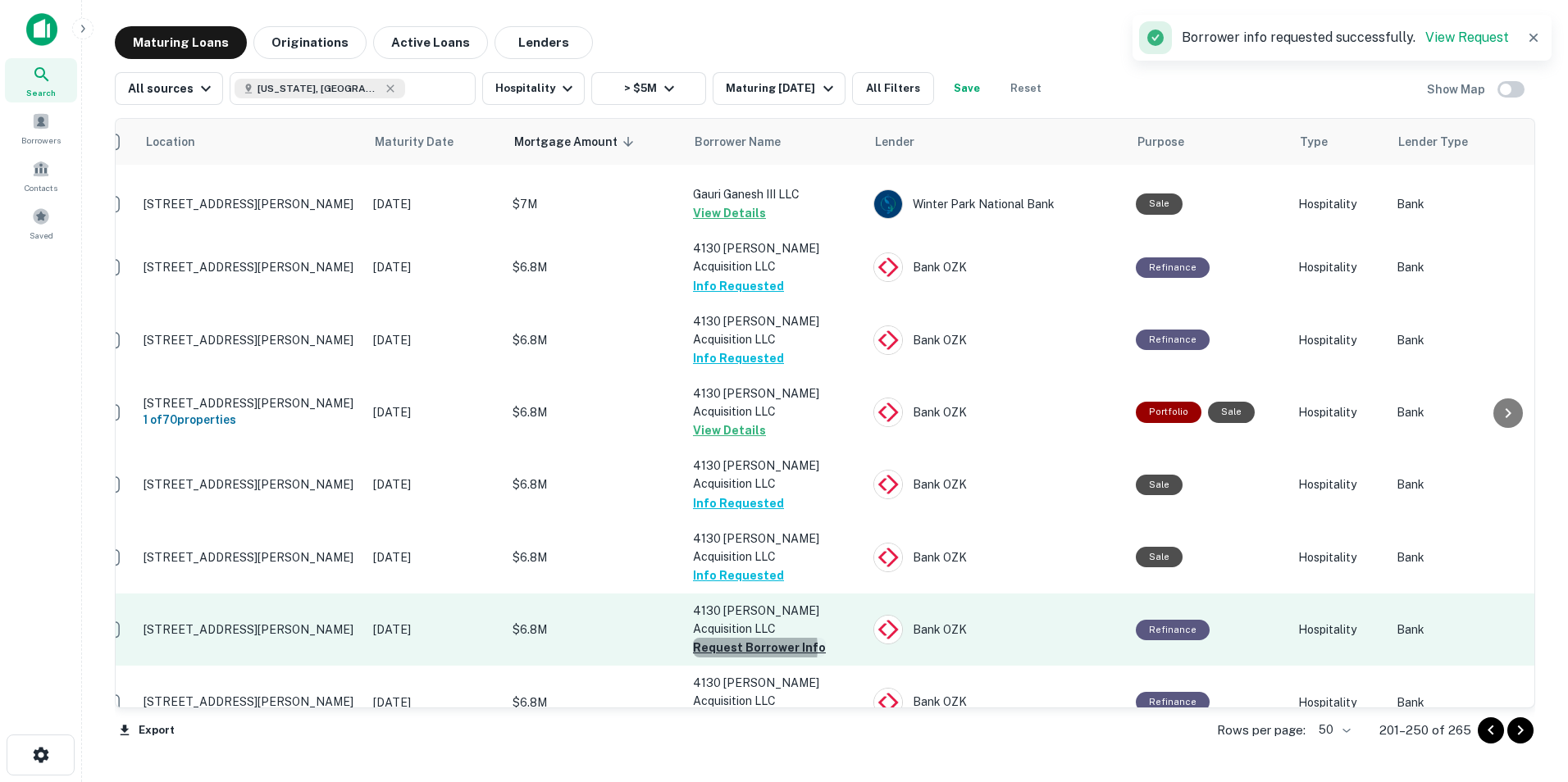
click at [738, 637] on button "Request Borrower Info" at bounding box center [760, 647] width 133 height 20
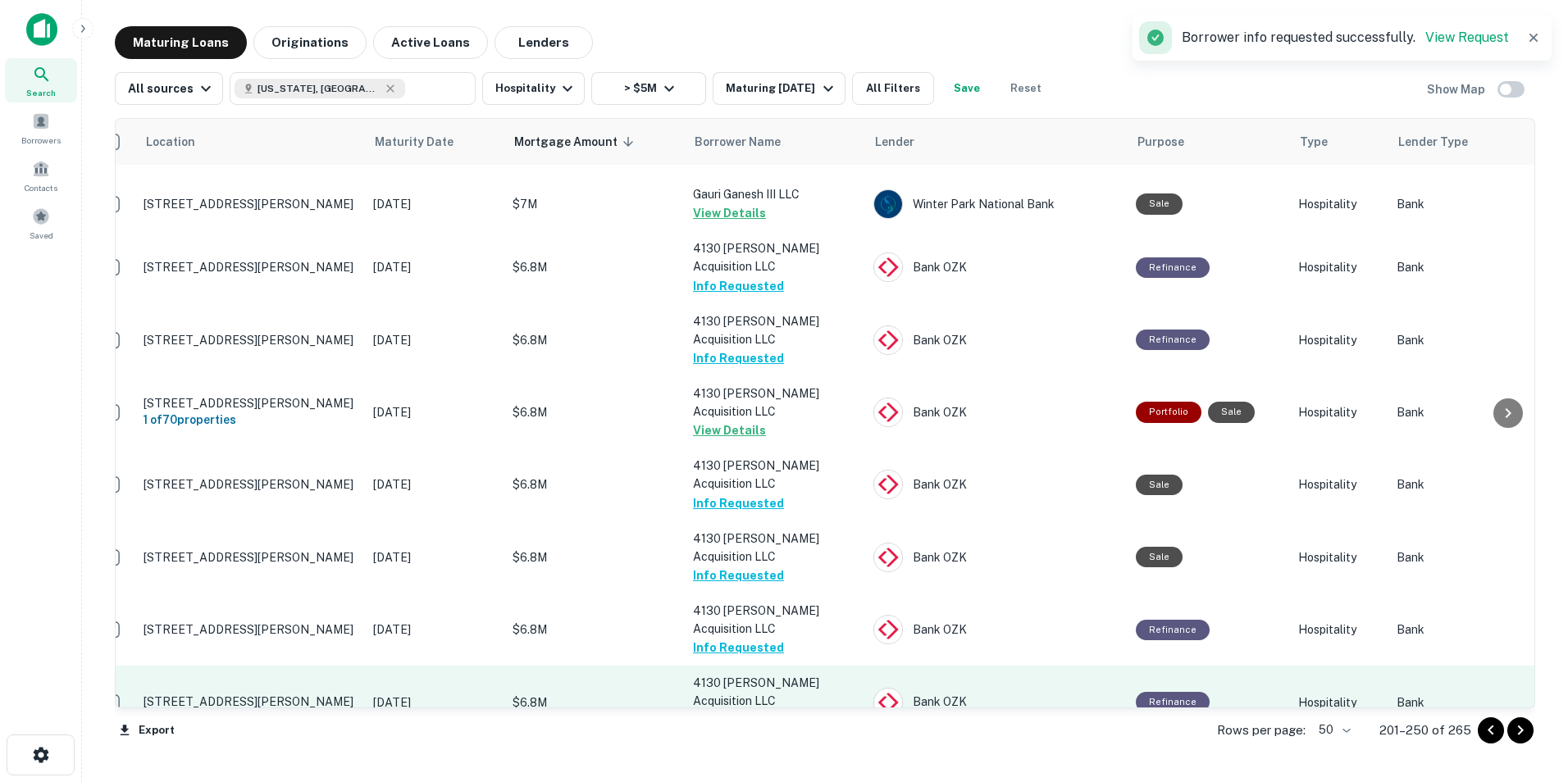
click at [738, 711] on button "Request Borrower Info" at bounding box center [760, 721] width 133 height 20
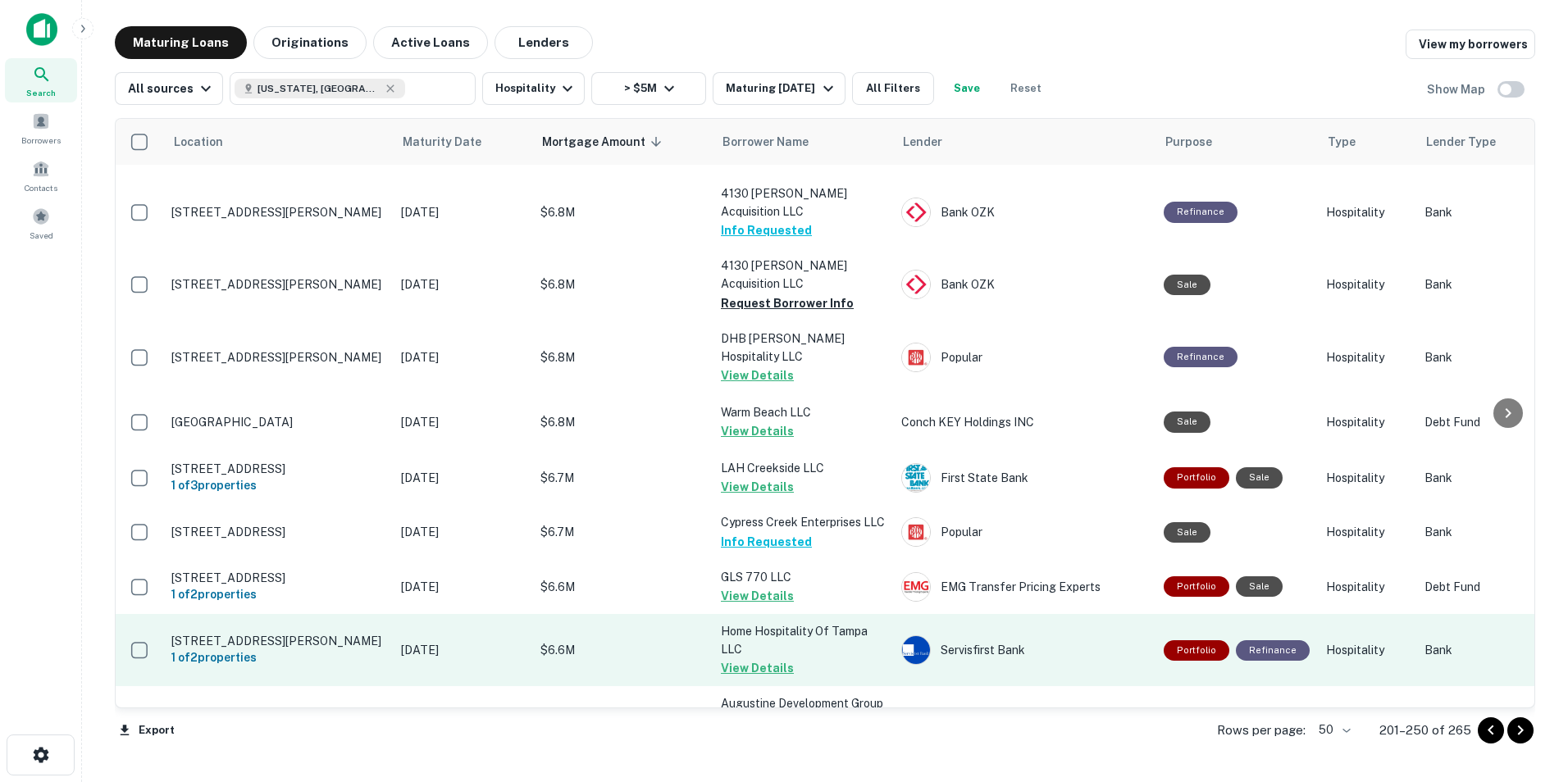
scroll to position [1296, 0]
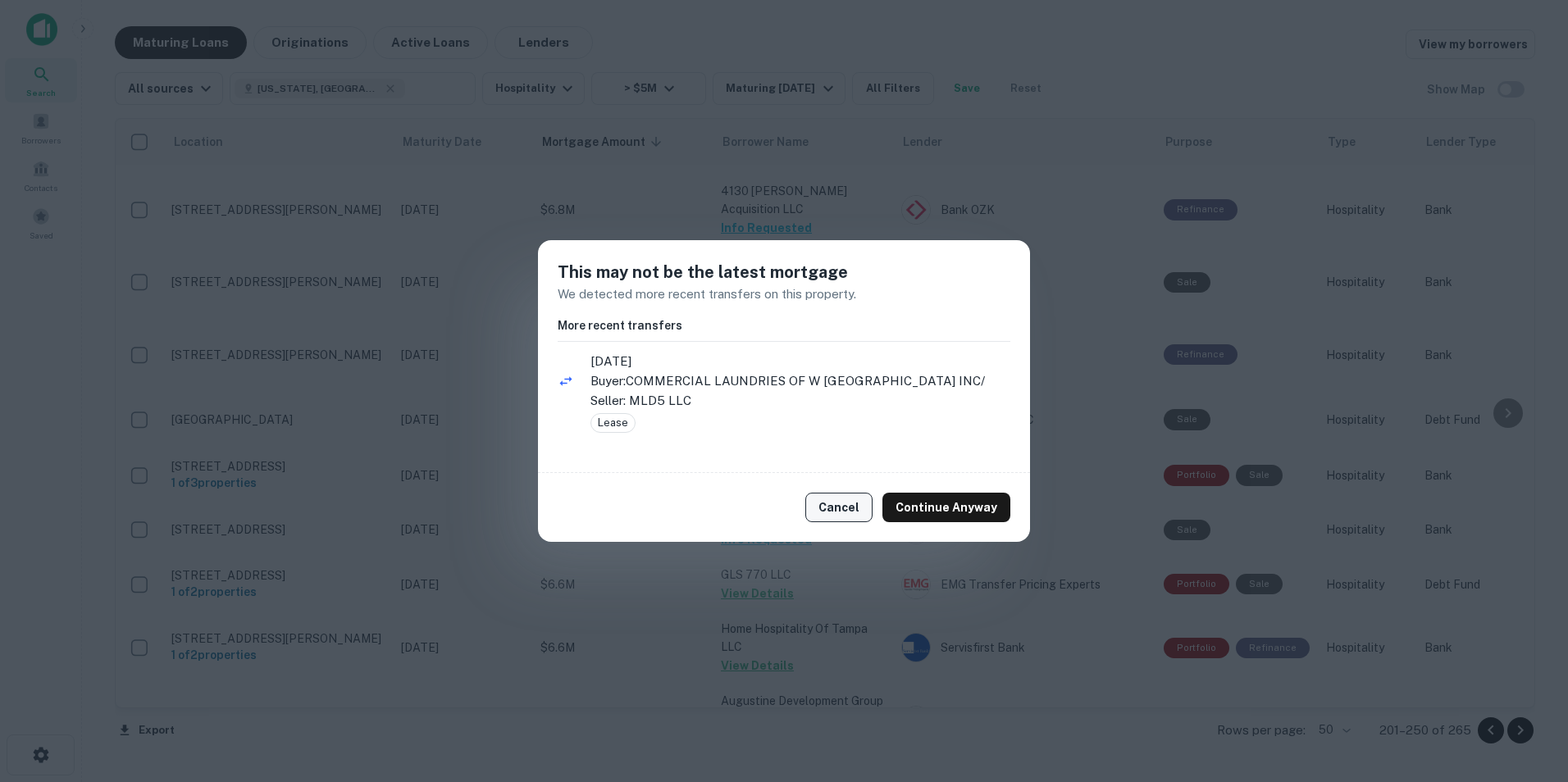
click at [850, 497] on button "Cancel" at bounding box center [839, 507] width 67 height 30
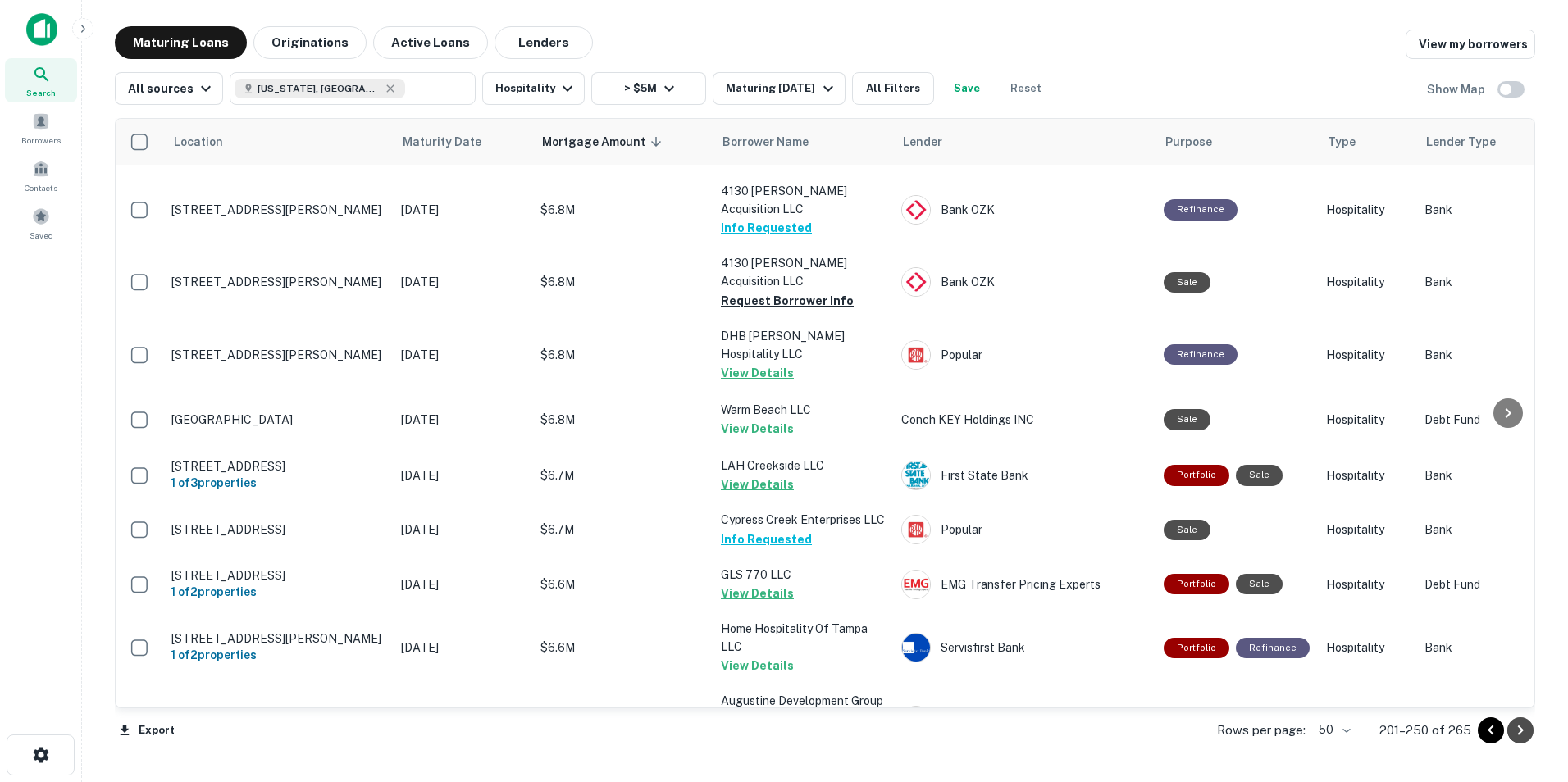
click at [1530, 731] on button "Go to next page" at bounding box center [1520, 730] width 26 height 26
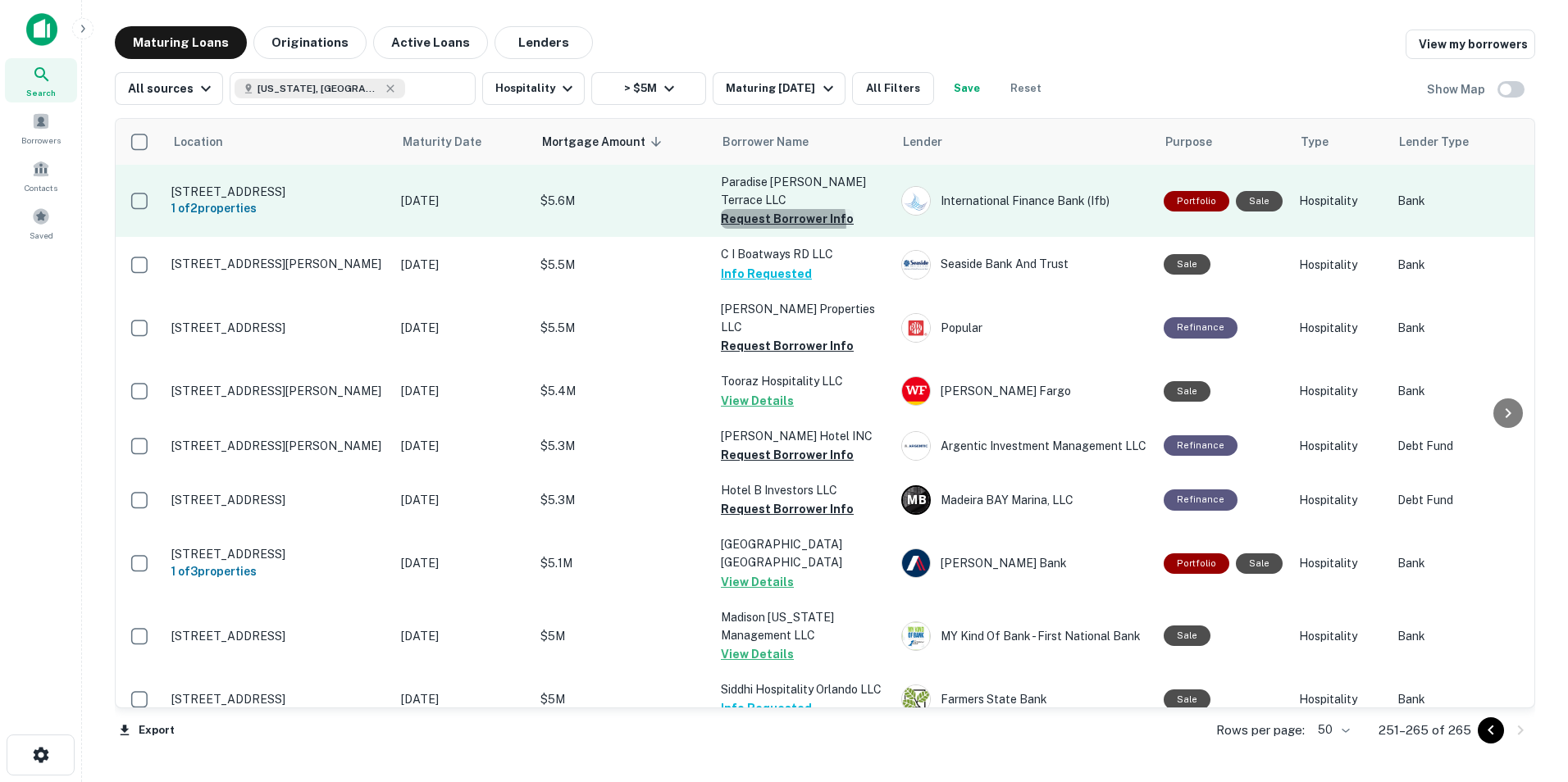
click at [778, 209] on button "Request Borrower Info" at bounding box center [788, 219] width 133 height 20
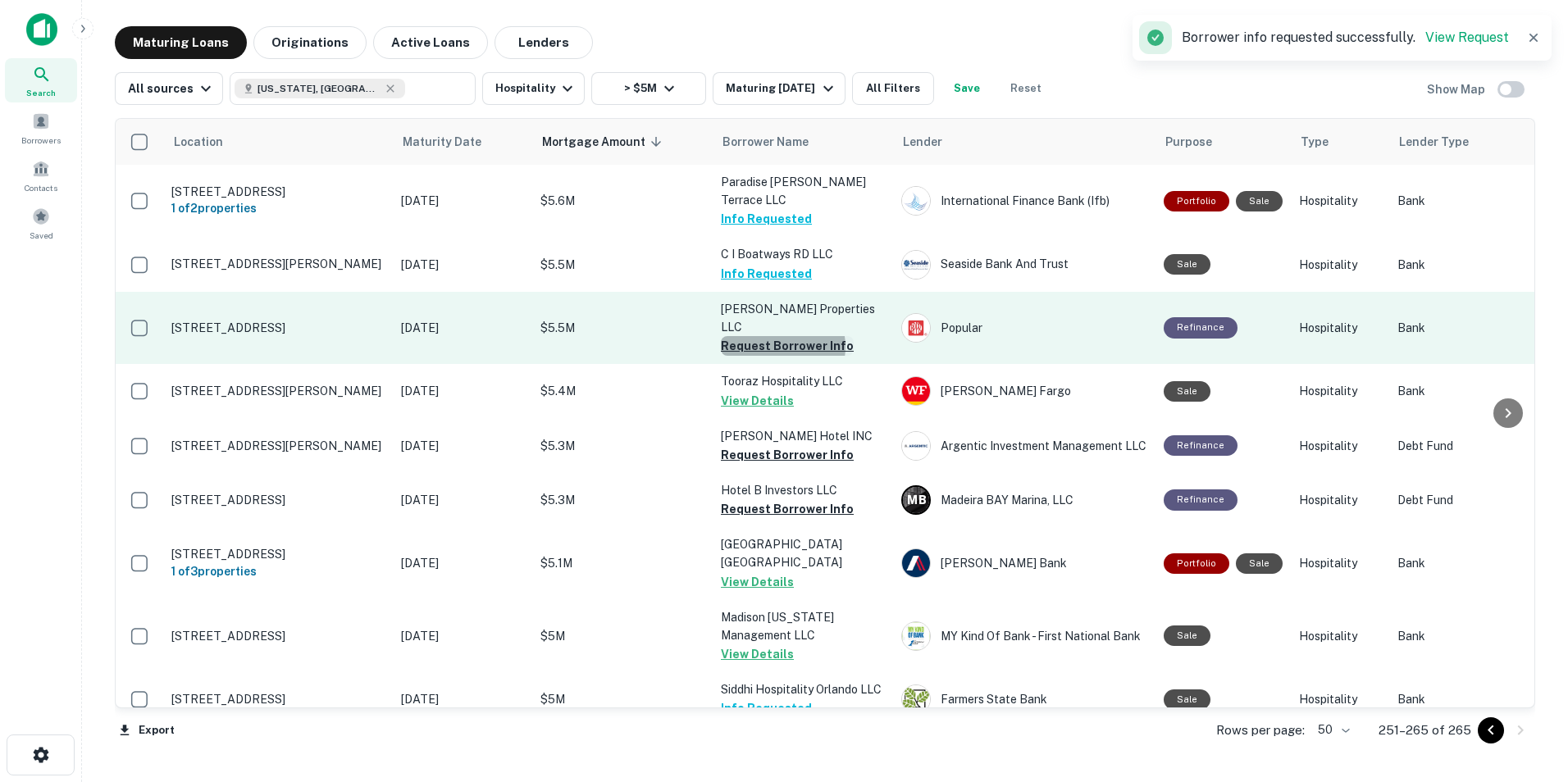
click at [780, 336] on button "Request Borrower Info" at bounding box center [788, 346] width 133 height 20
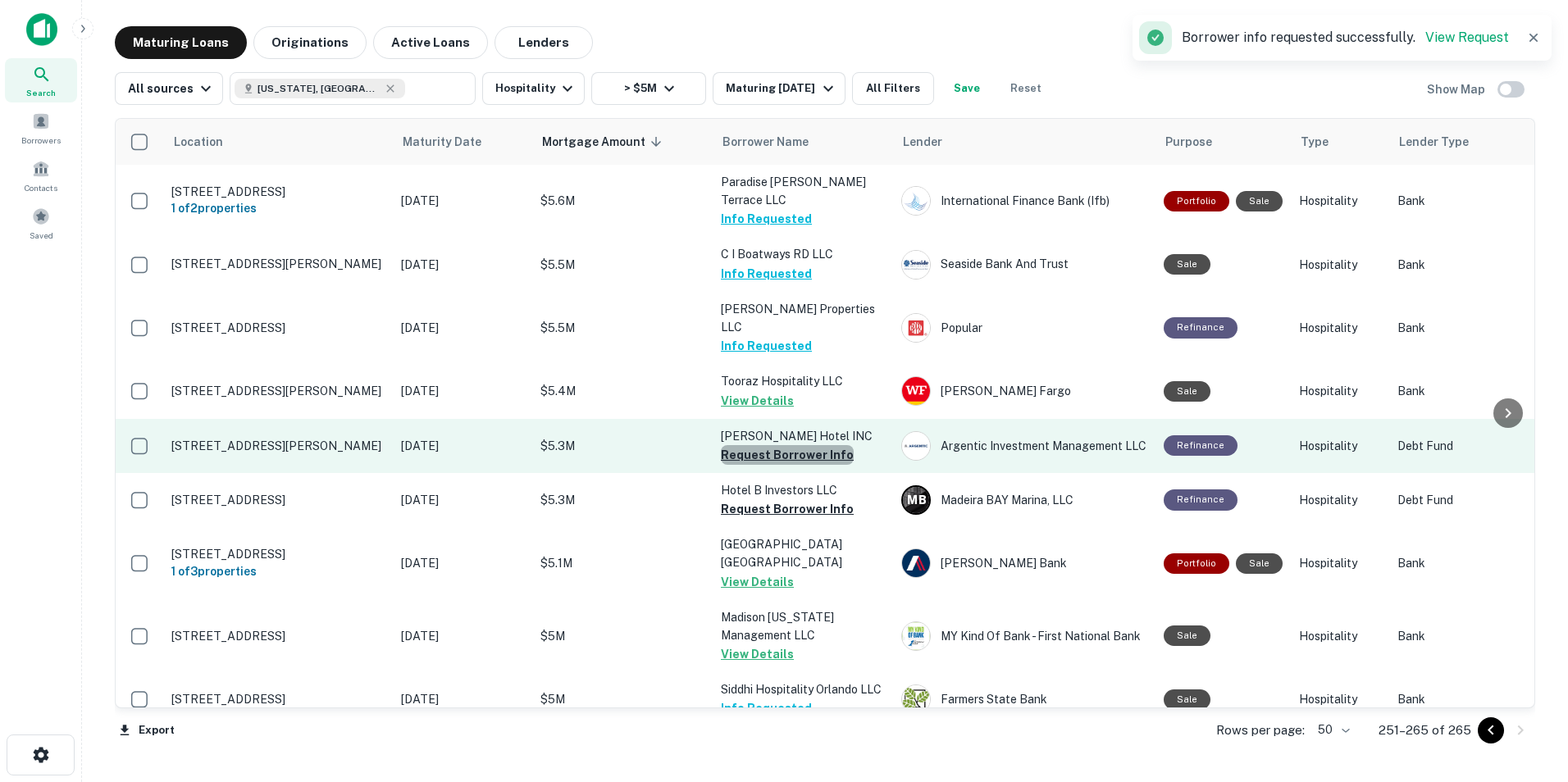
click at [788, 445] on button "Request Borrower Info" at bounding box center [788, 455] width 133 height 20
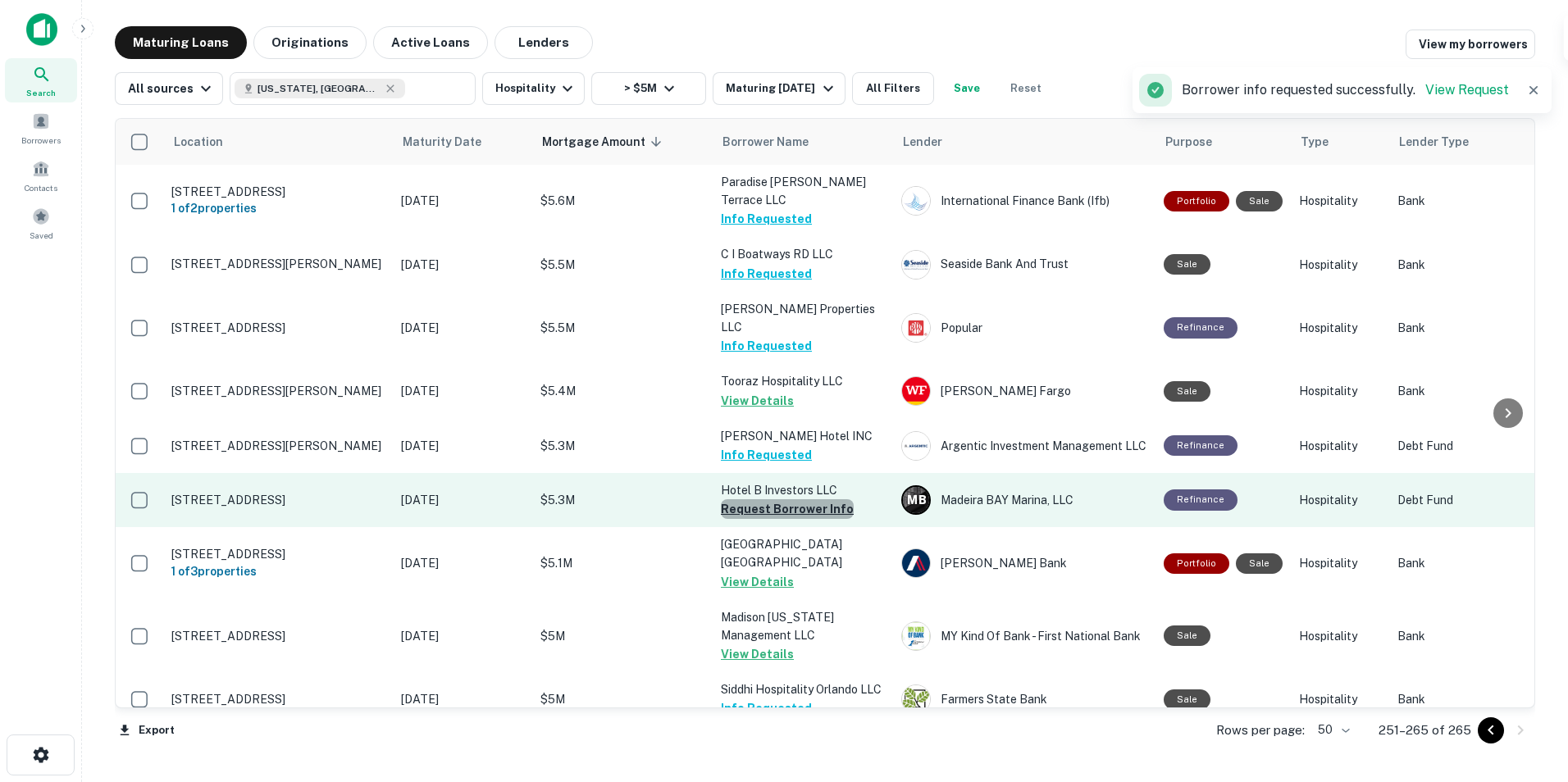
click at [791, 499] on button "Request Borrower Info" at bounding box center [788, 509] width 133 height 20
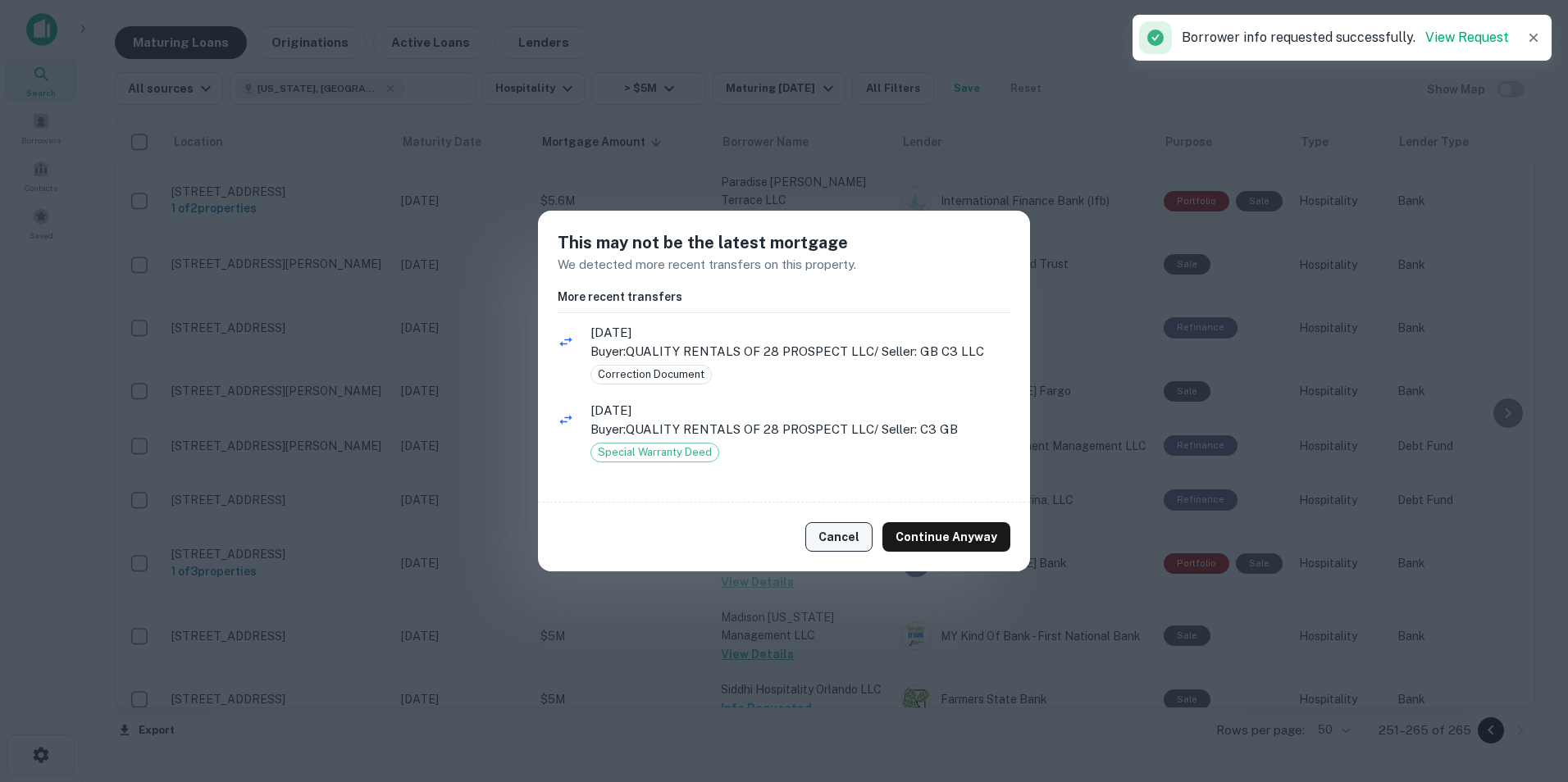
click at [838, 530] on button "Cancel" at bounding box center [839, 537] width 67 height 30
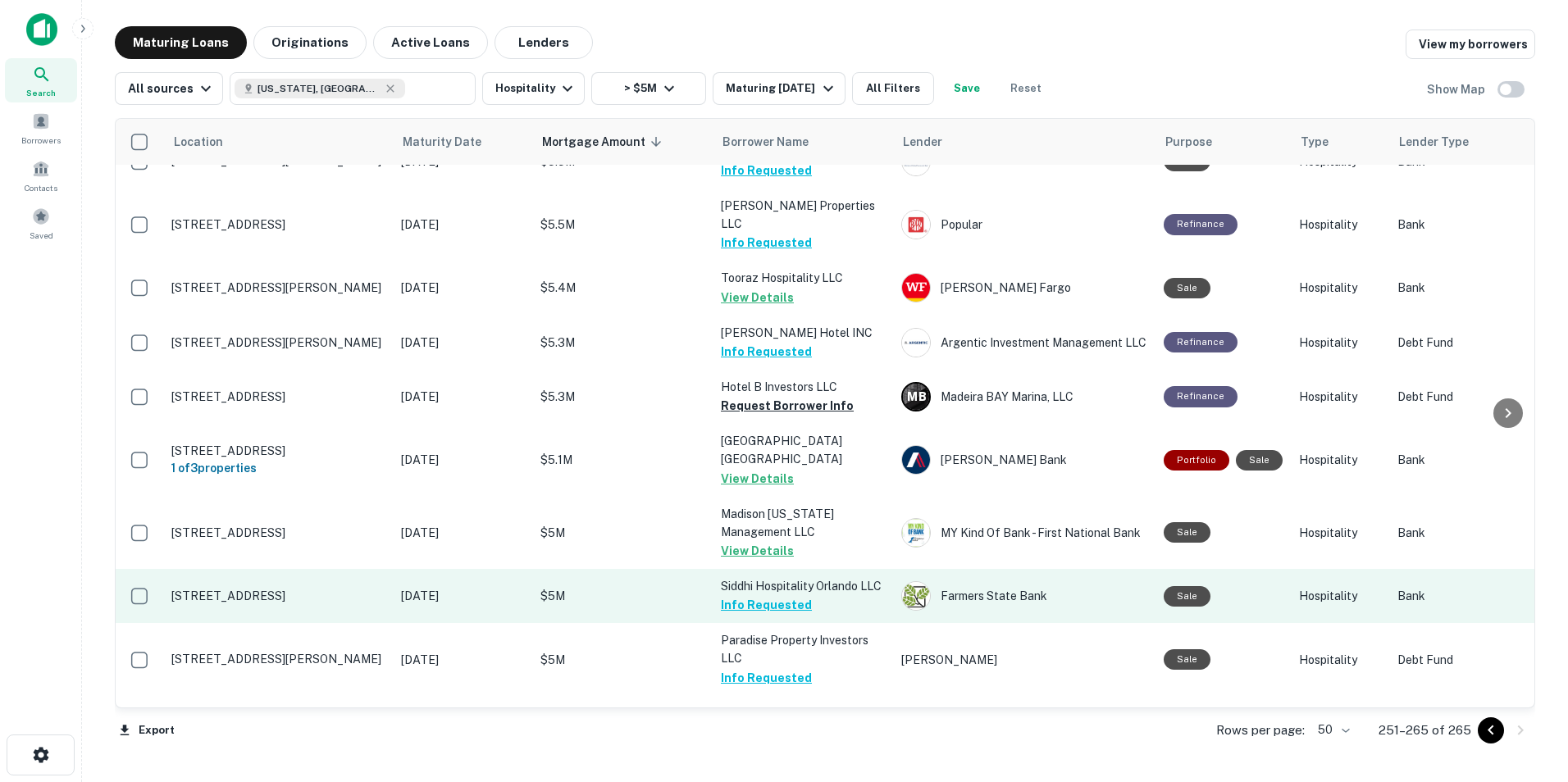
scroll to position [142, 4]
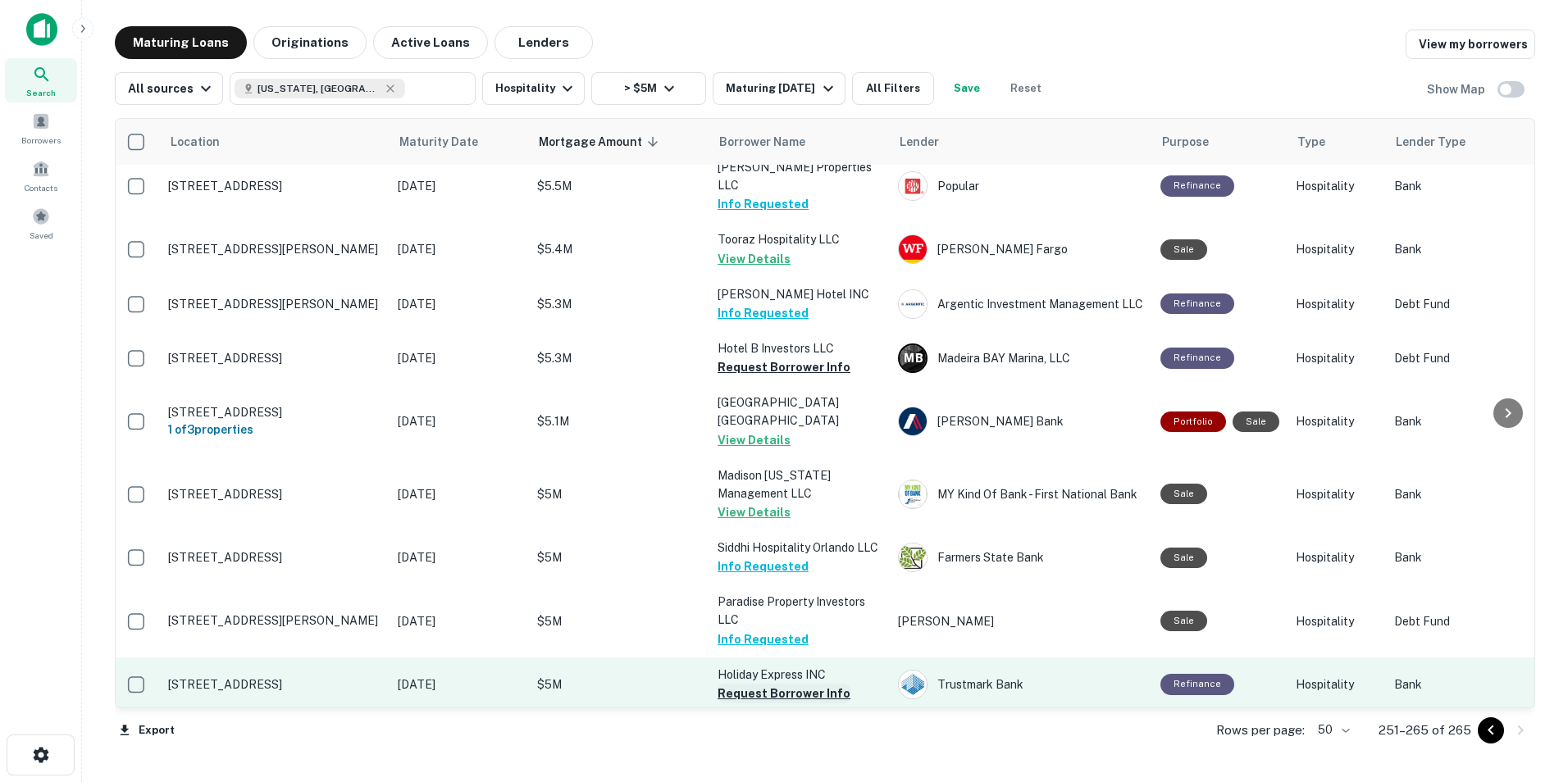
click at [782, 683] on button "Request Borrower Info" at bounding box center [784, 693] width 133 height 20
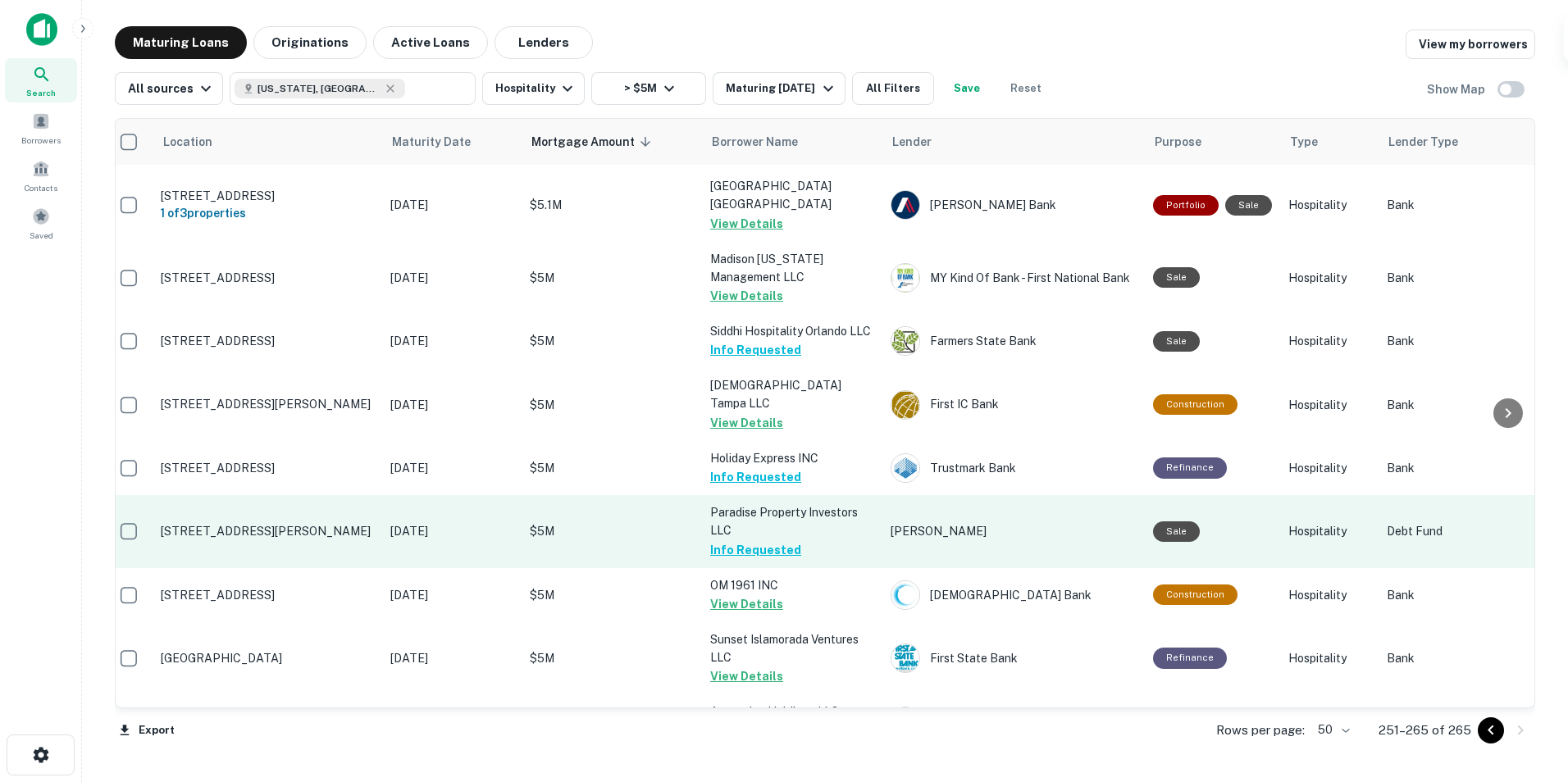
scroll to position [358, 11]
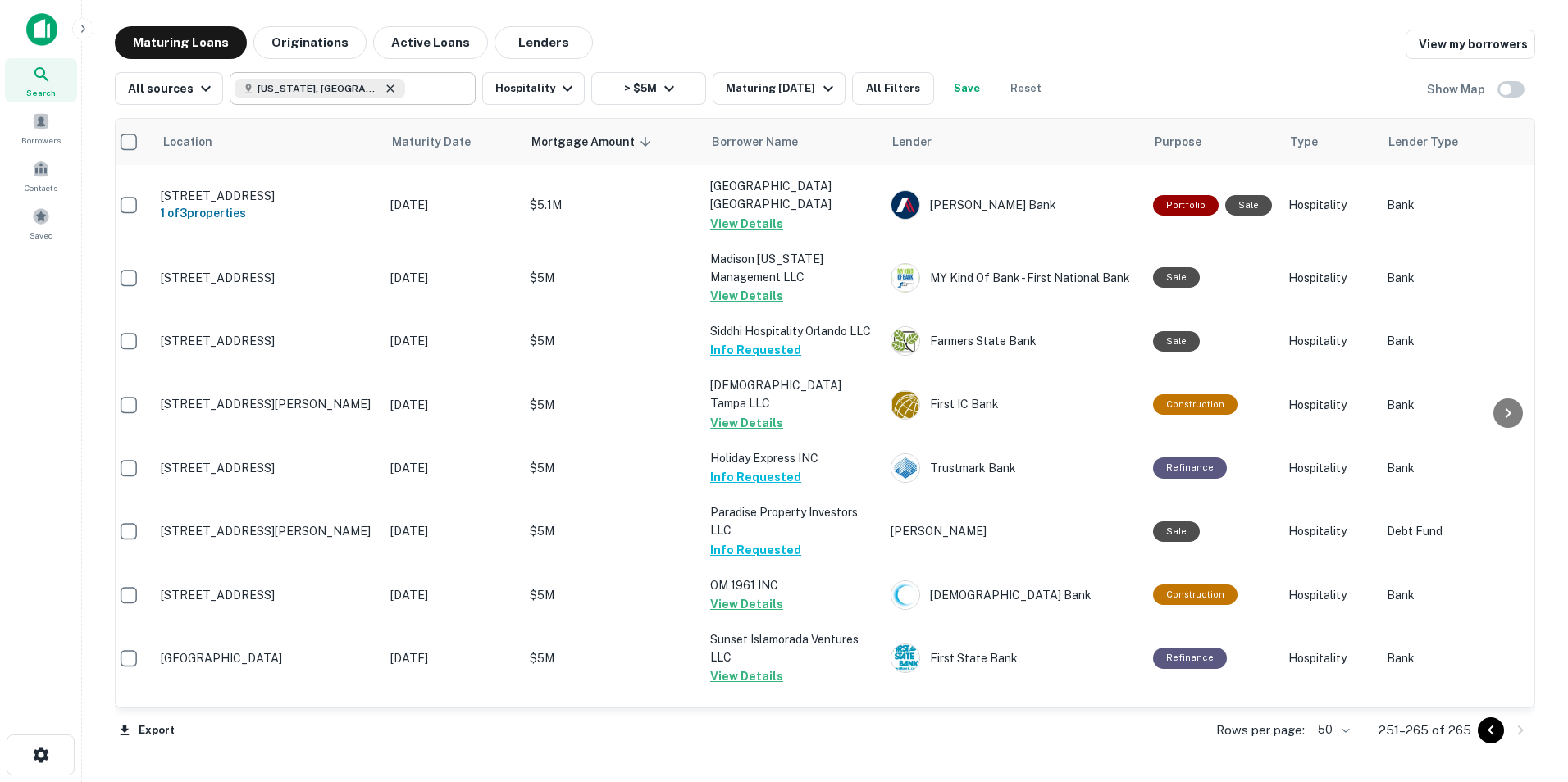
click at [383, 90] on icon at bounding box center [390, 88] width 13 height 13
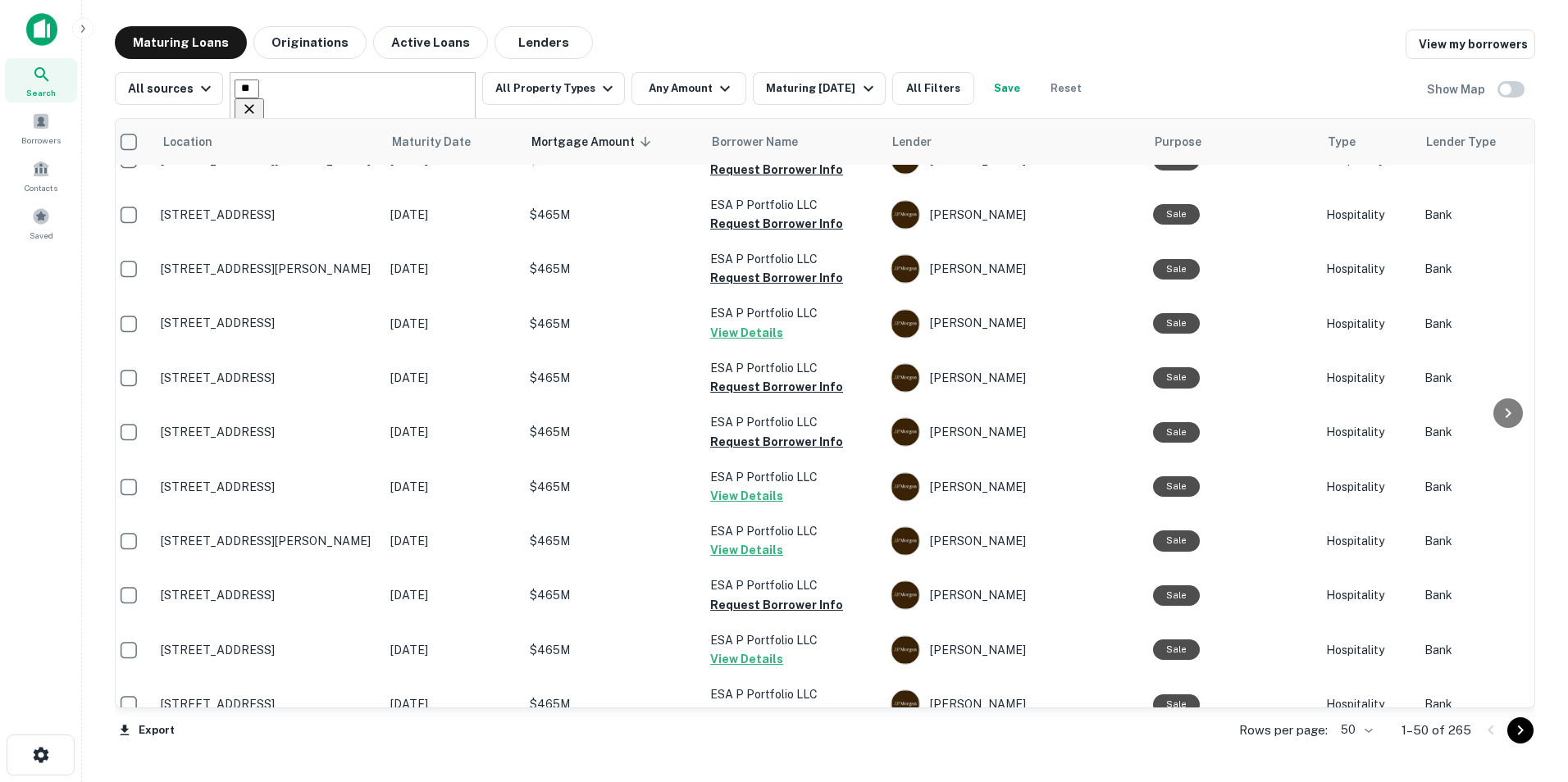
type input "*"
type input "*******"
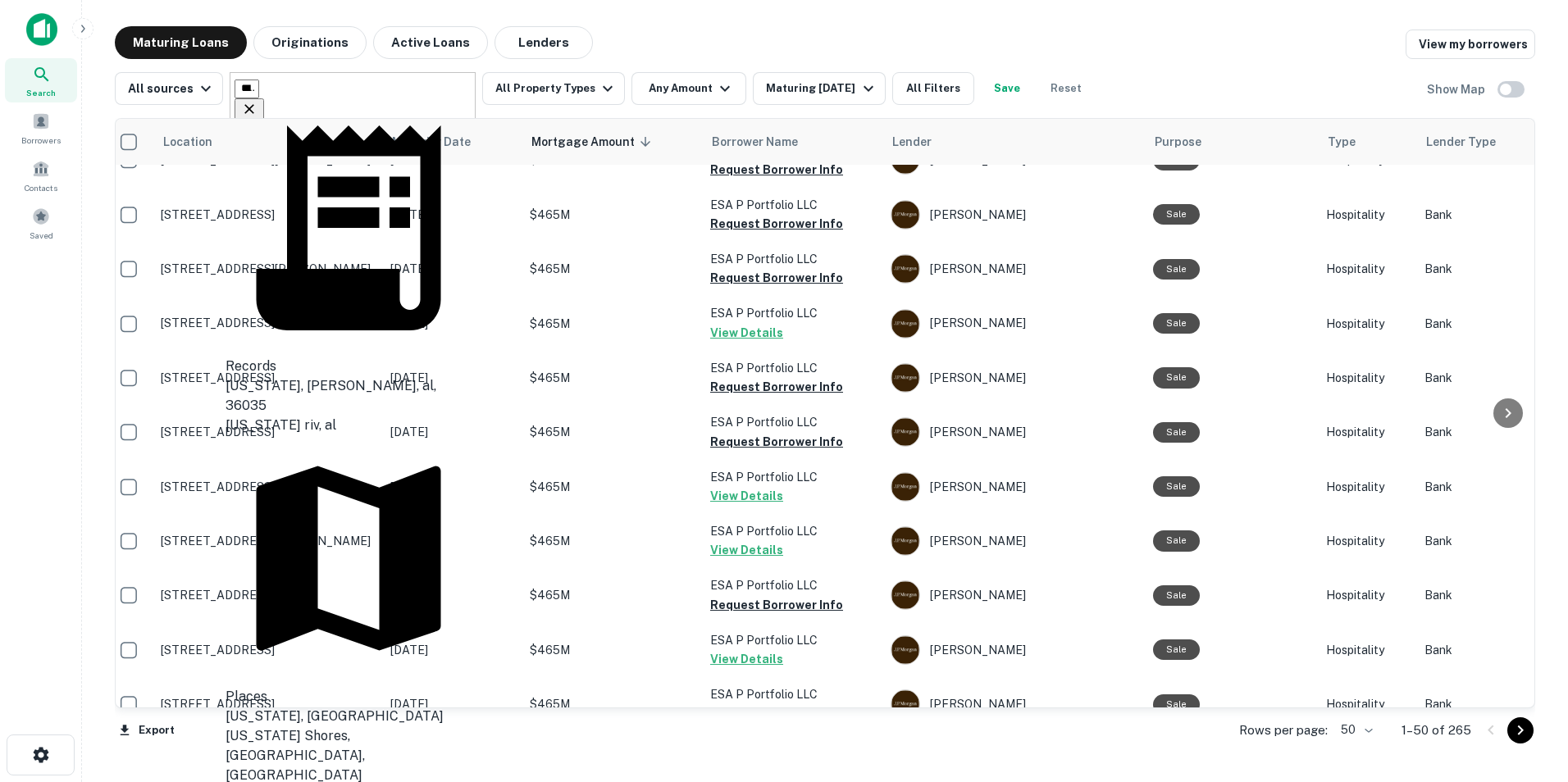
click at [311, 707] on div "[US_STATE], [GEOGRAPHIC_DATA]" at bounding box center [348, 716] width 246 height 20
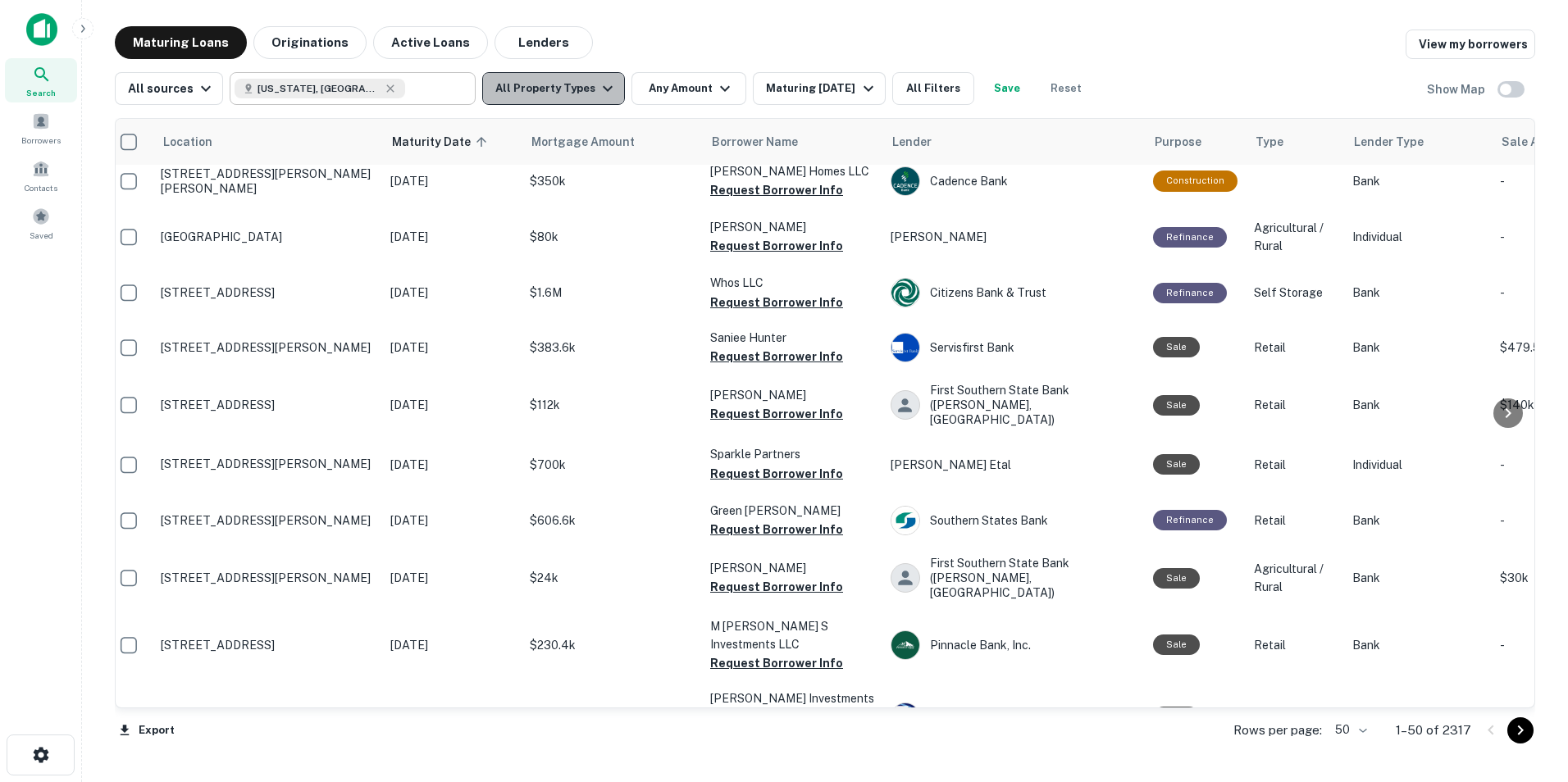
click at [598, 92] on icon "button" at bounding box center [608, 89] width 20 height 20
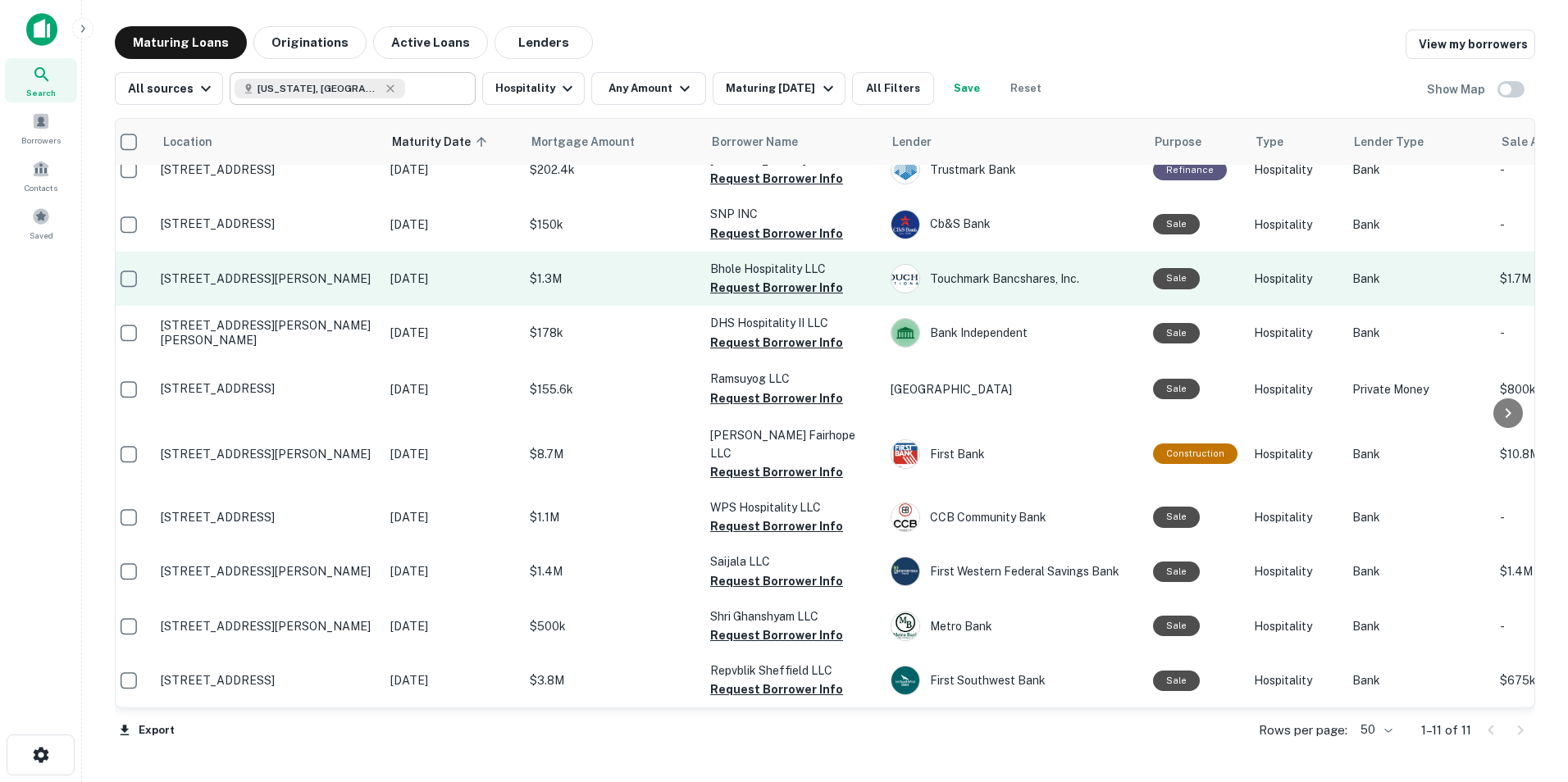
scroll to position [74, 11]
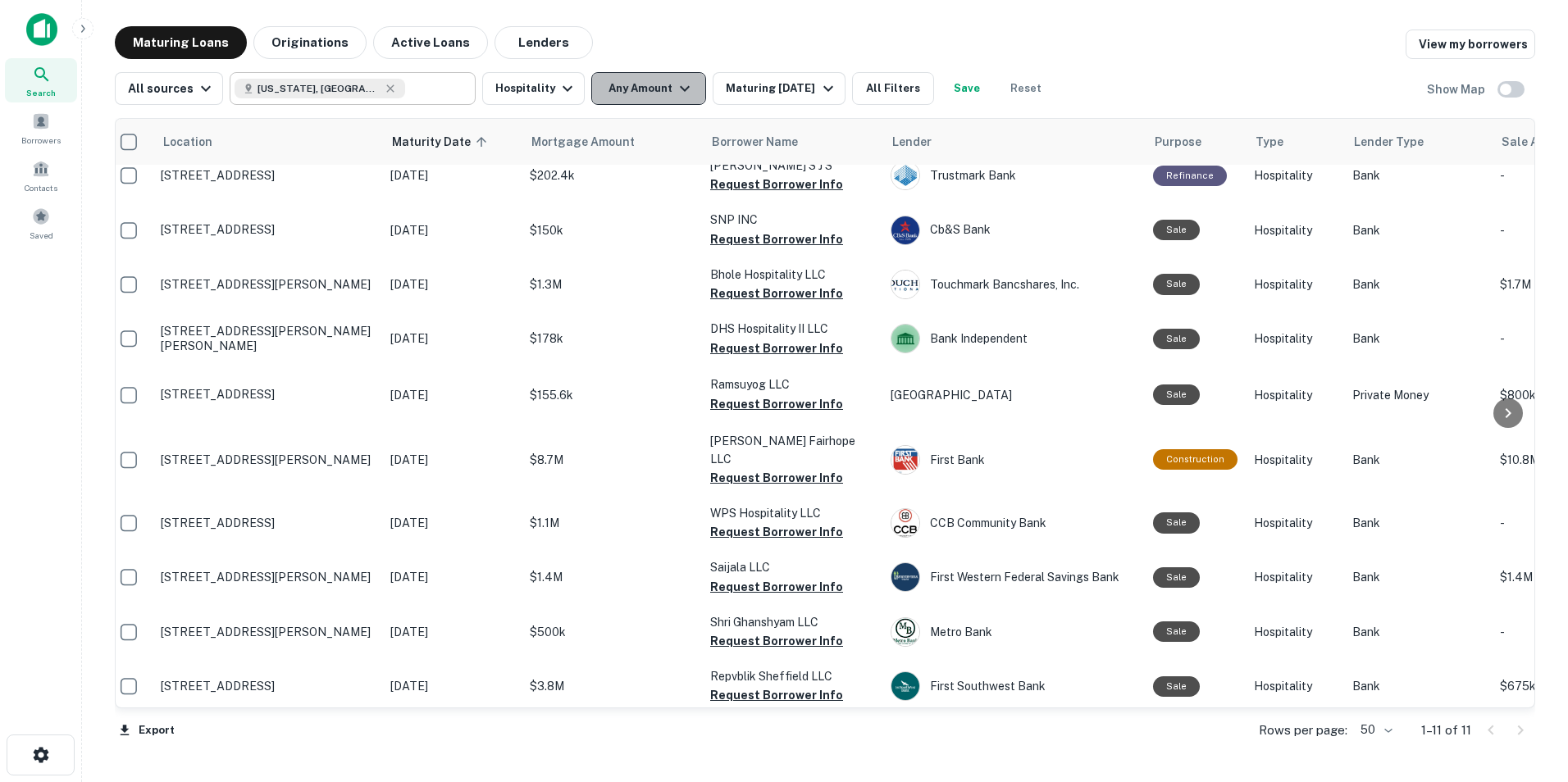
click at [660, 90] on button "Any Amount" at bounding box center [648, 88] width 115 height 33
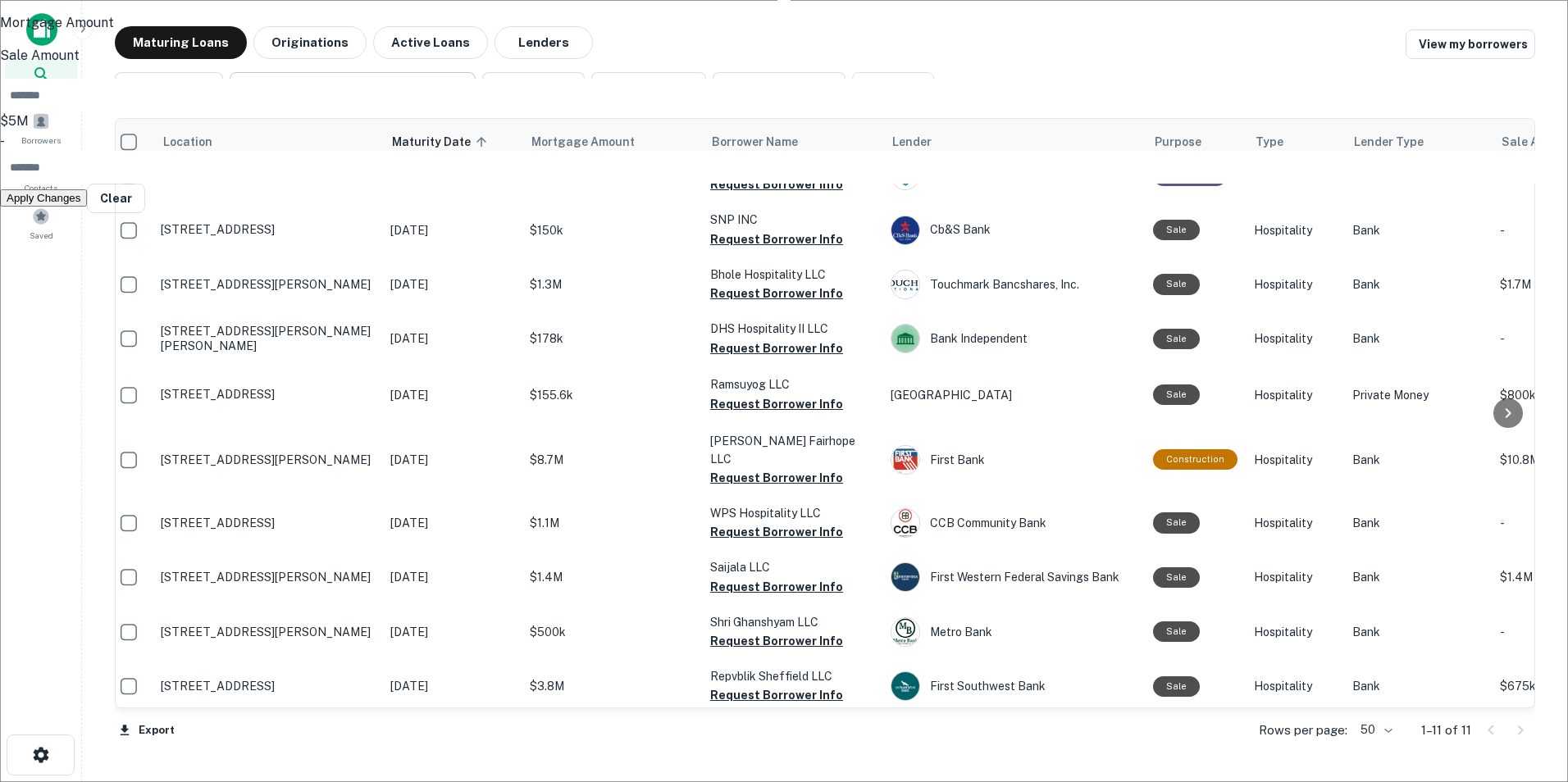
type input "*******"
click at [87, 206] on button "Apply Changes" at bounding box center [43, 198] width 87 height 17
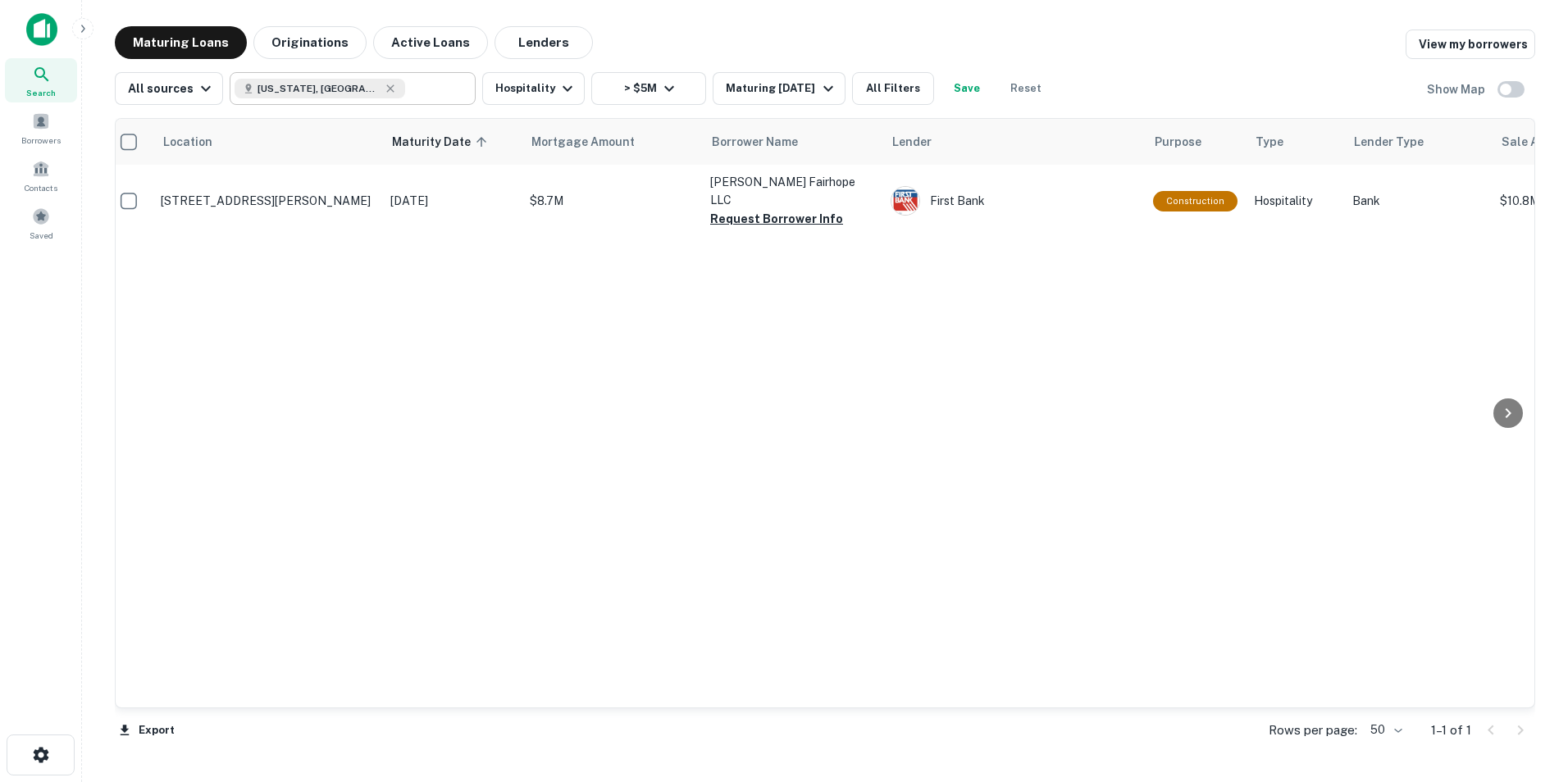
scroll to position [0, 11]
click at [821, 83] on div "Maturing [DATE]" at bounding box center [781, 89] width 111 height 20
click at [93, 84] on button "2 Years" at bounding box center [68, 75] width 49 height 17
click at [87, 124] on button "Apply Changes" at bounding box center [43, 115] width 87 height 17
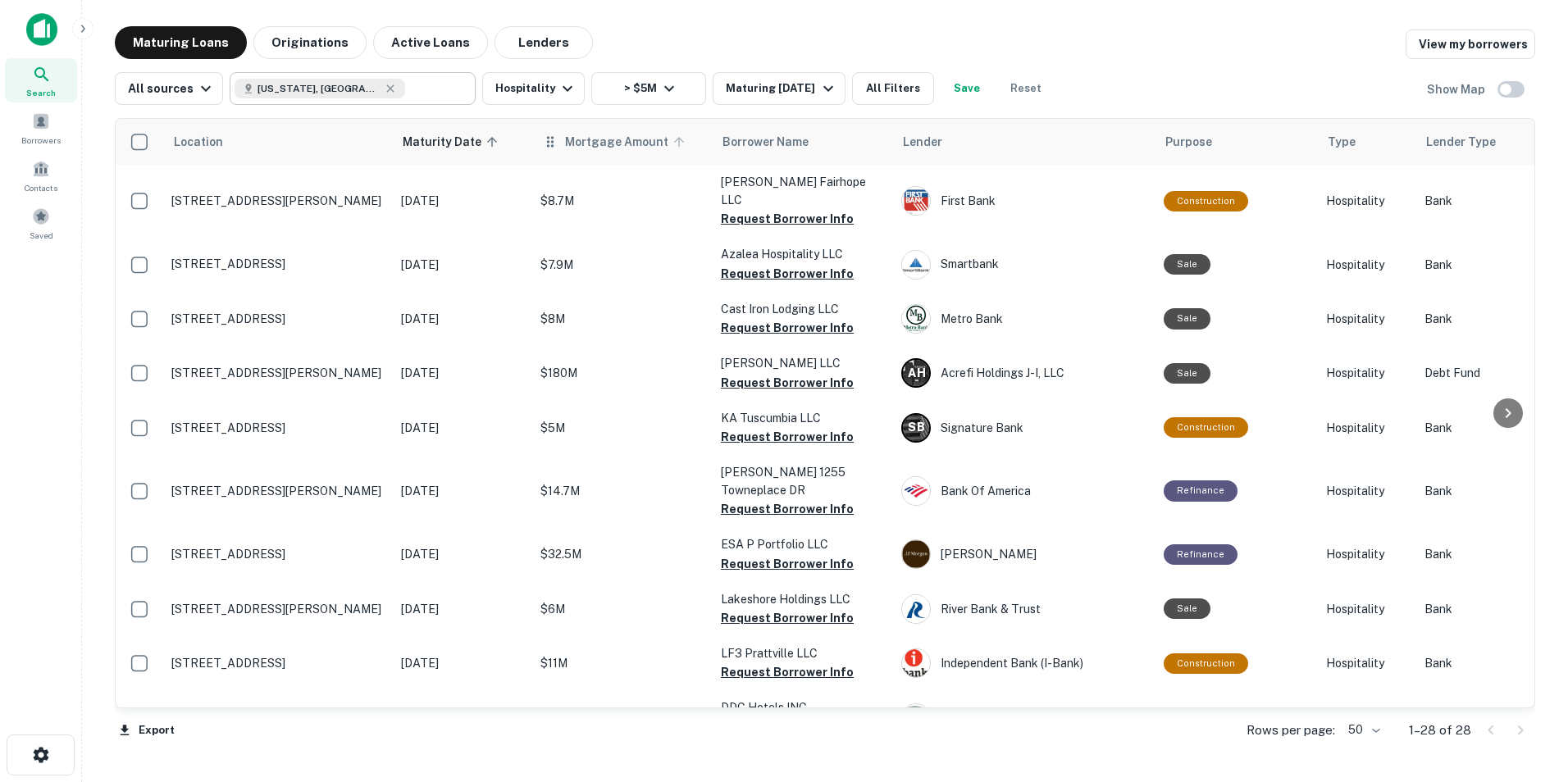
click at [574, 146] on span "Mortgage Amount" at bounding box center [627, 142] width 125 height 20
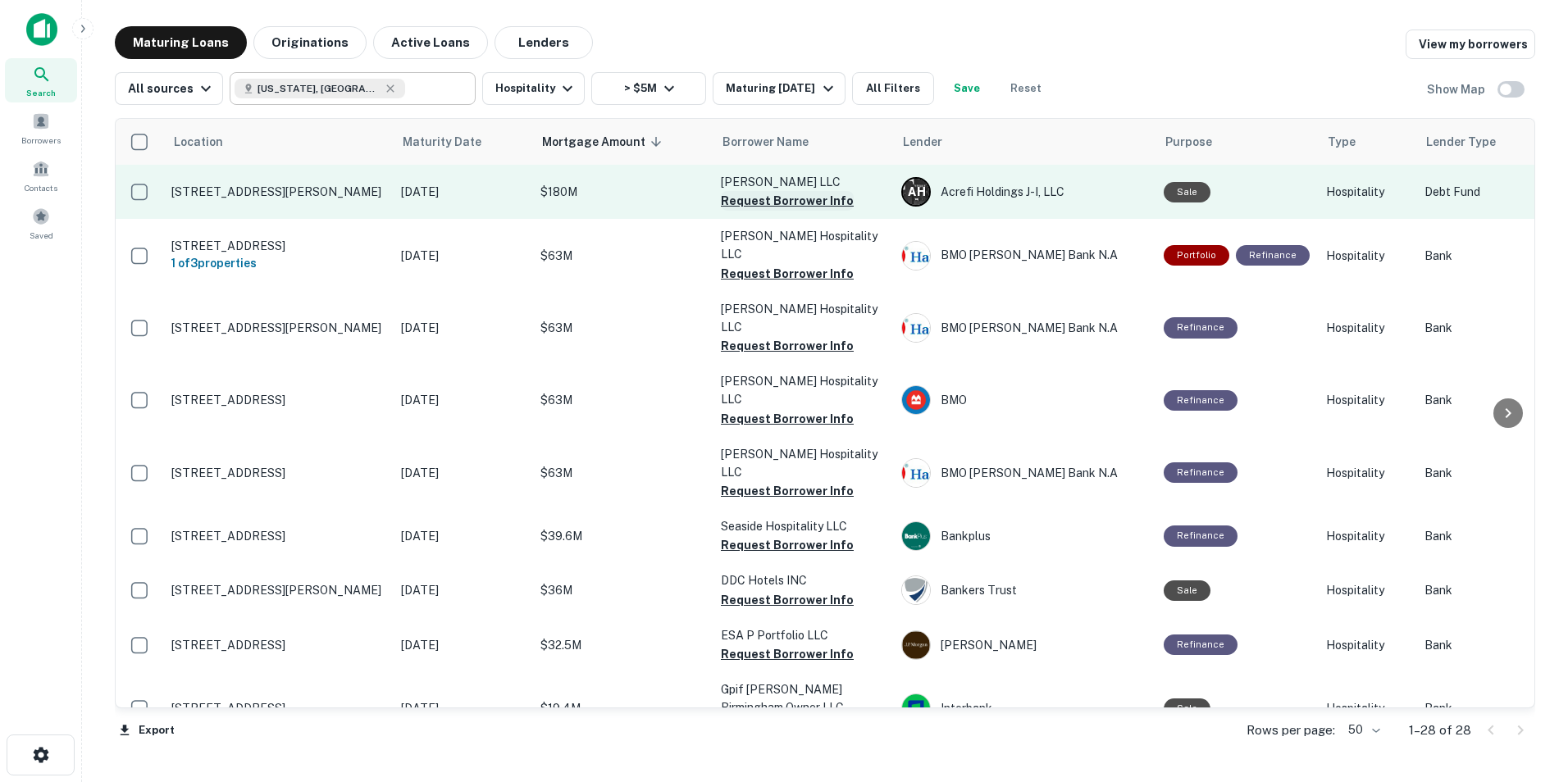
click at [762, 206] on button "Request Borrower Info" at bounding box center [788, 201] width 133 height 20
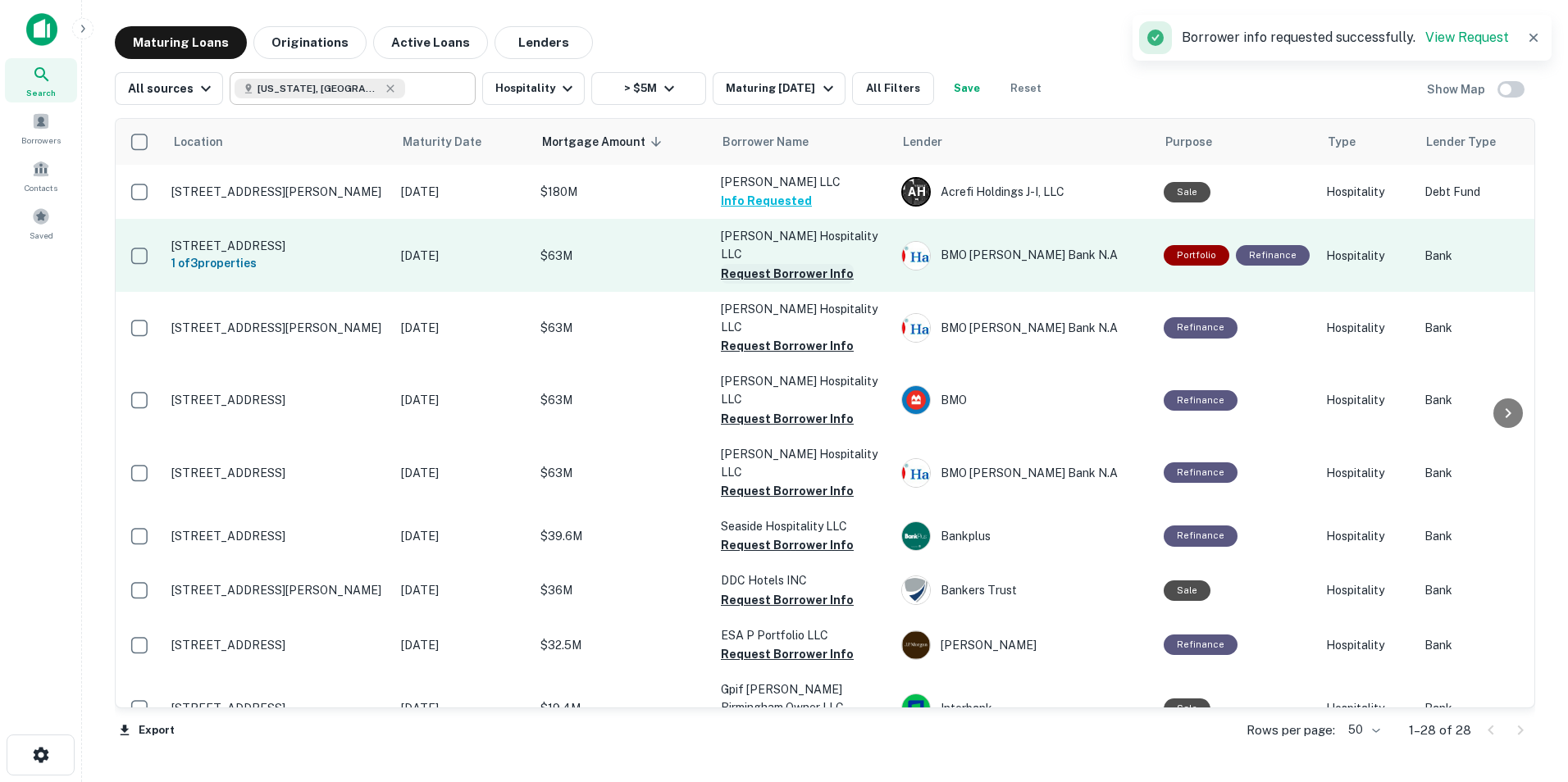
click at [768, 264] on button "Request Borrower Info" at bounding box center [788, 274] width 133 height 20
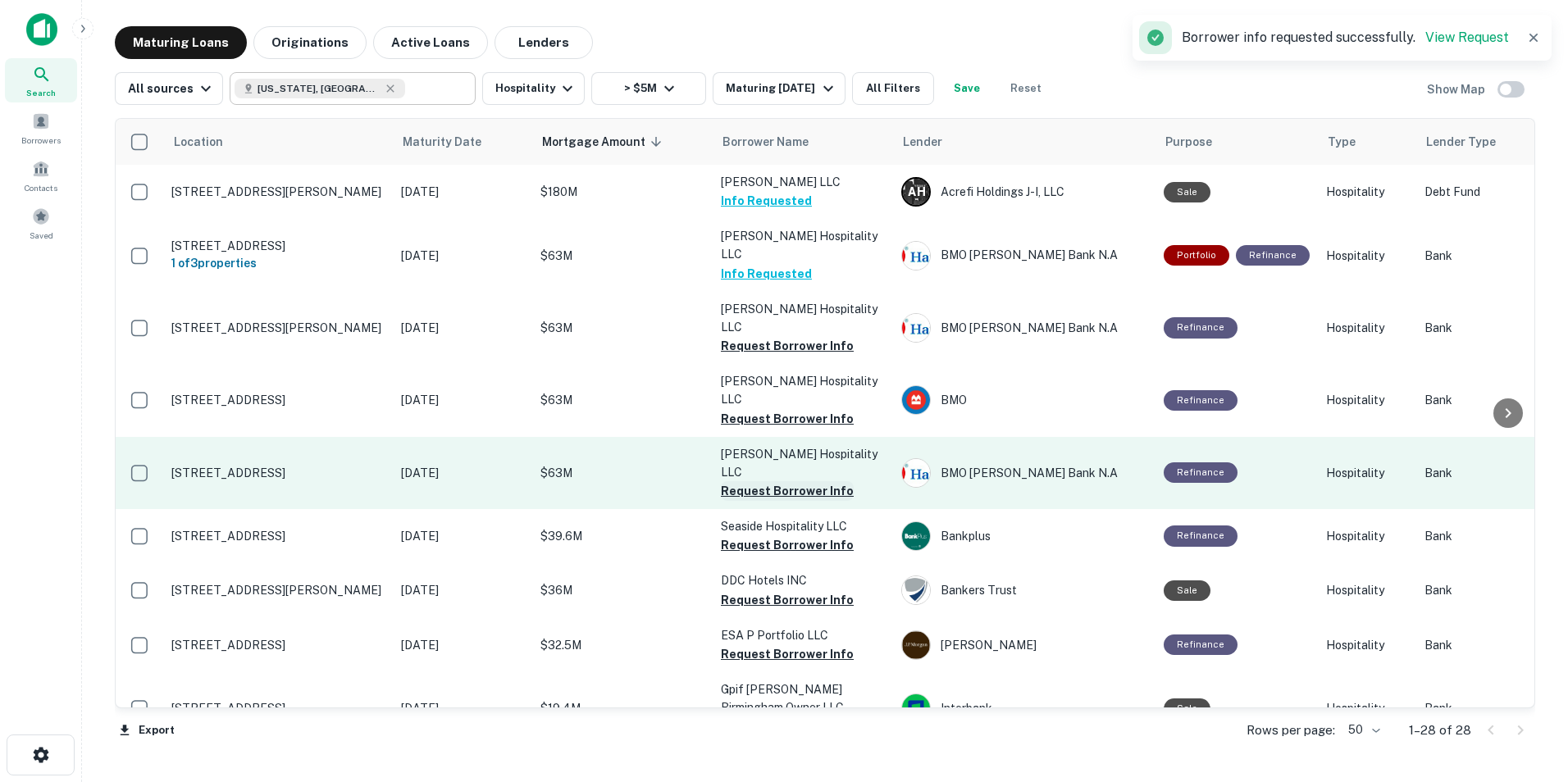
click at [781, 481] on button "Request Borrower Info" at bounding box center [788, 491] width 133 height 20
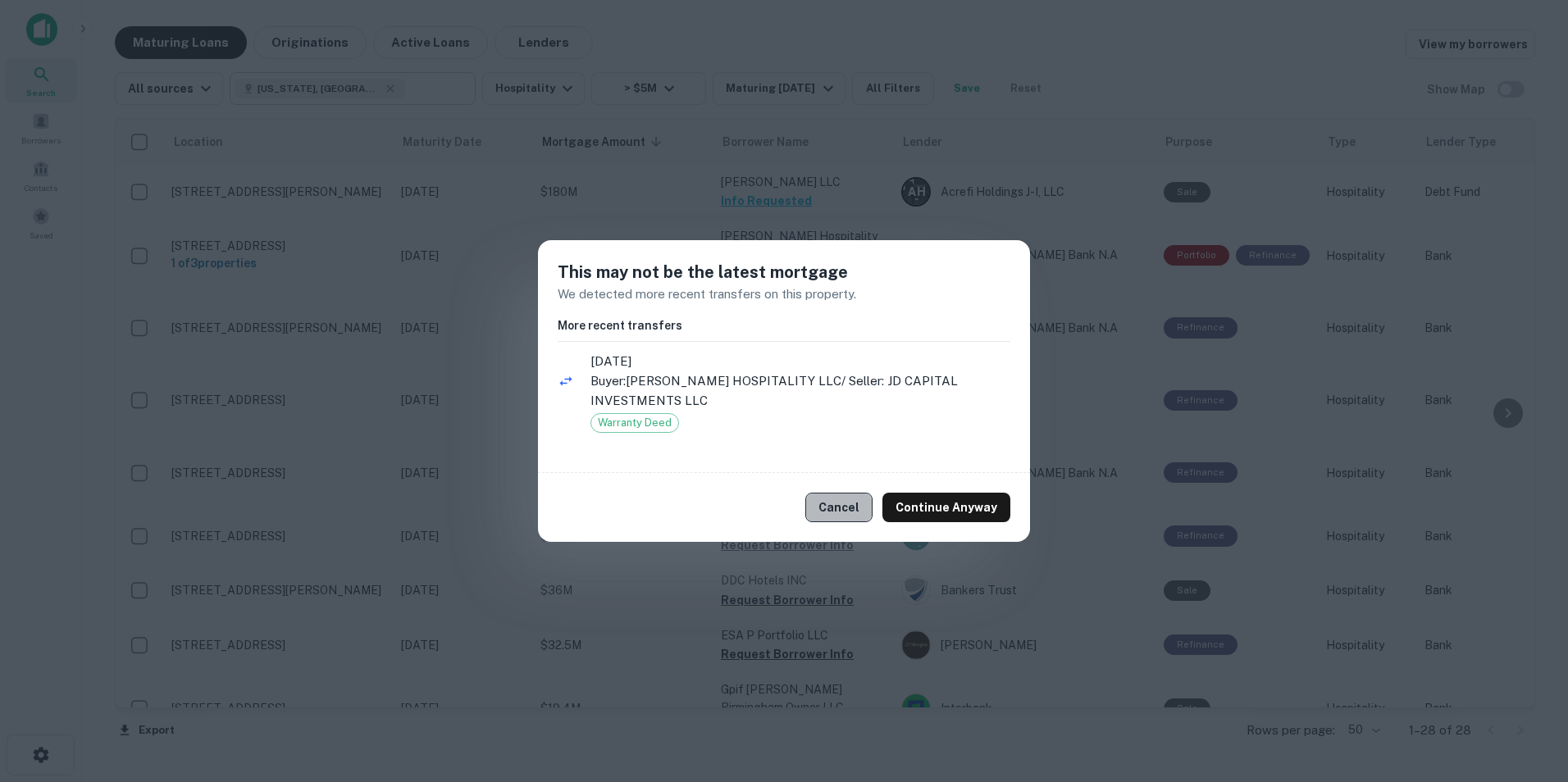
click at [860, 514] on button "Cancel" at bounding box center [839, 507] width 67 height 30
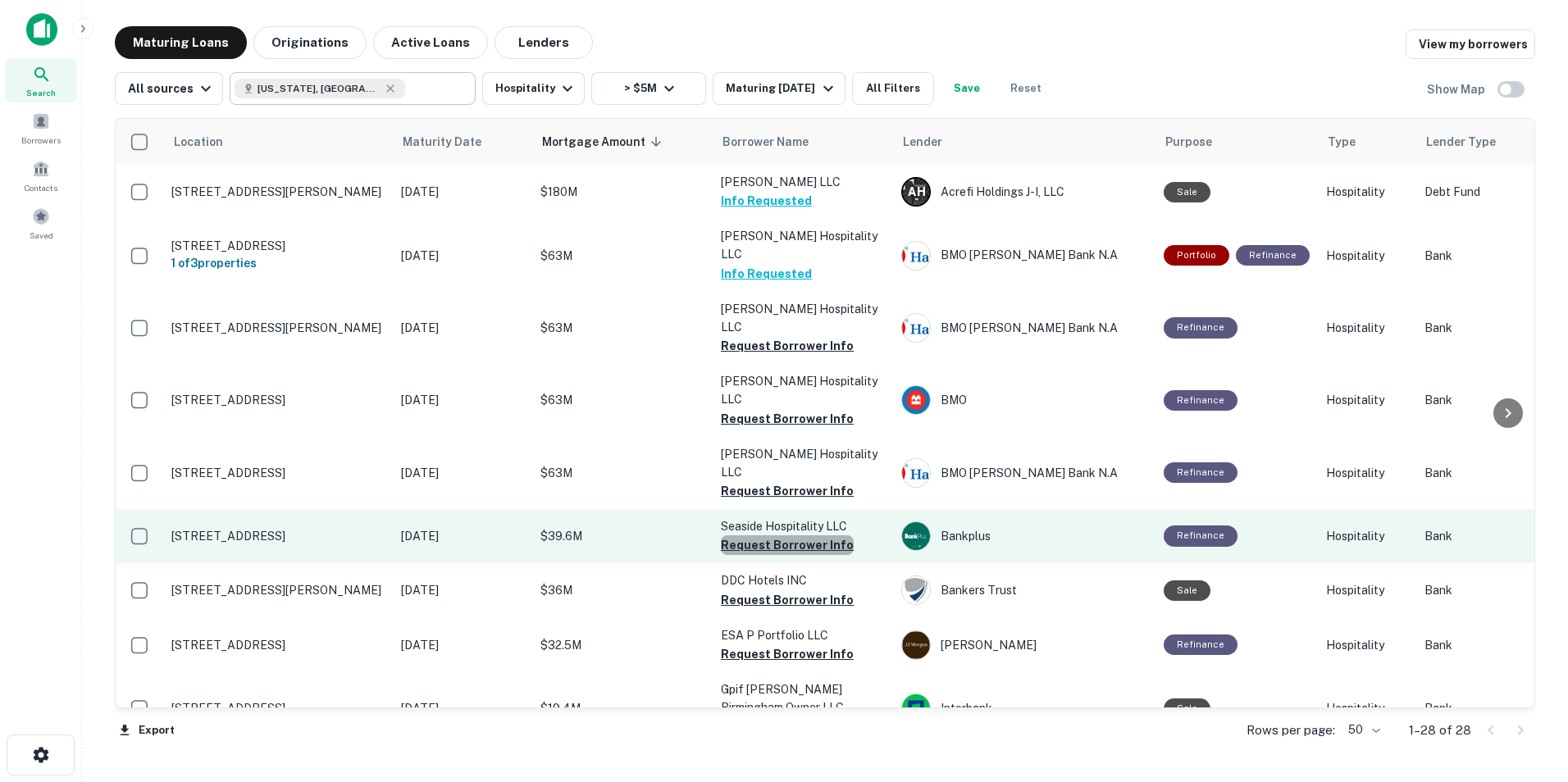
click at [787, 535] on button "Request Borrower Info" at bounding box center [788, 545] width 133 height 20
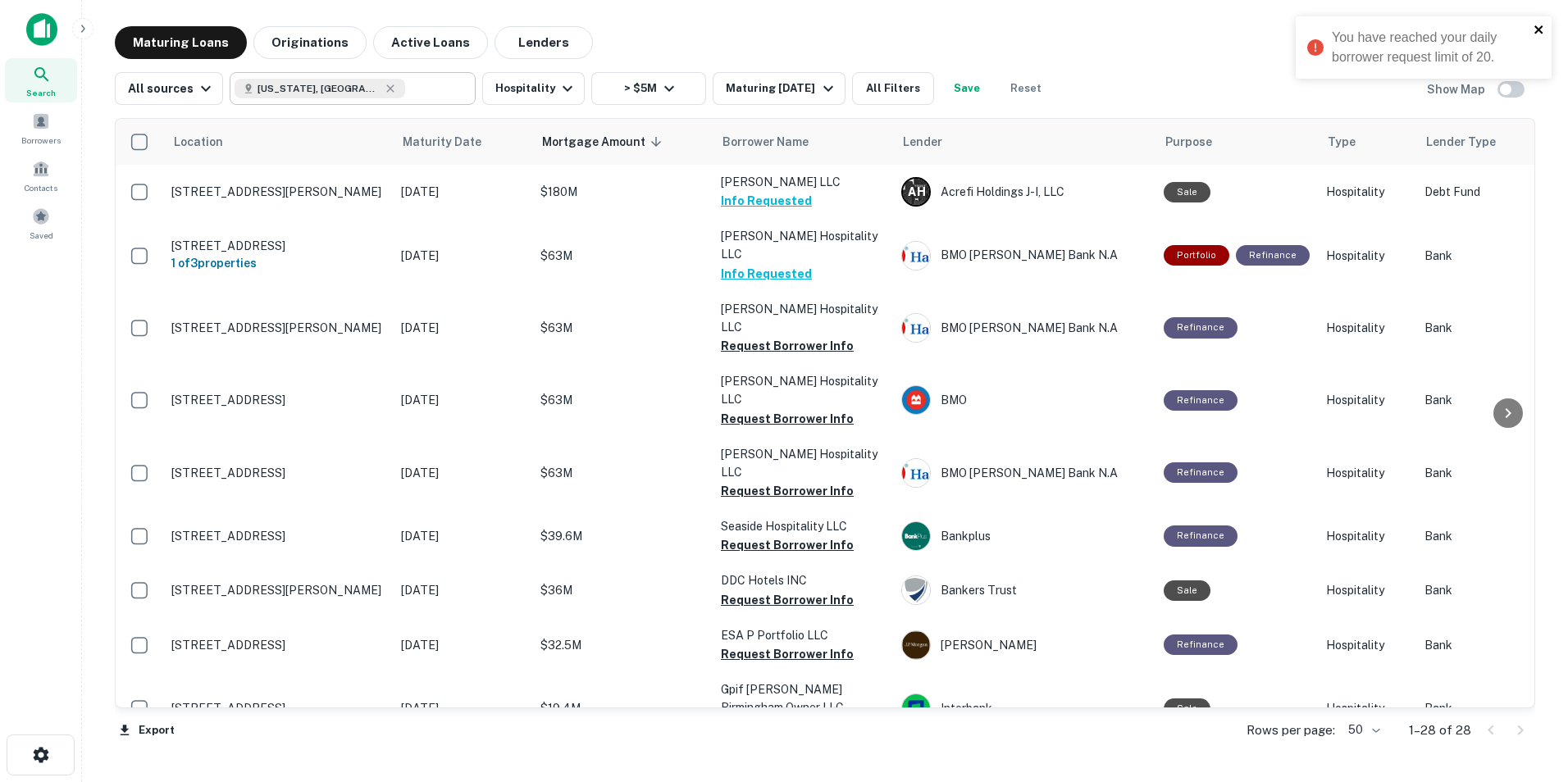
click at [1539, 33] on icon "close" at bounding box center [1538, 30] width 12 height 13
